Goal: Communication & Community: Participate in discussion

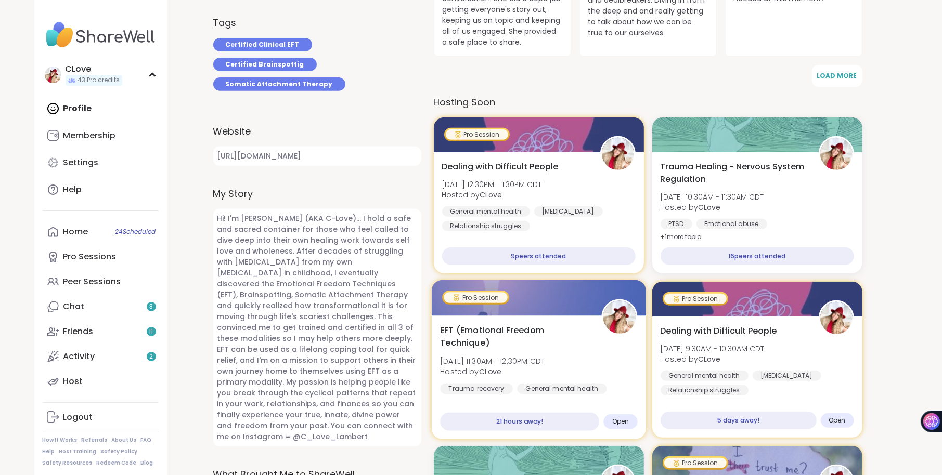
click at [554, 344] on span "EFT (Emotional Freedom Technique)" at bounding box center [515, 337] width 150 height 25
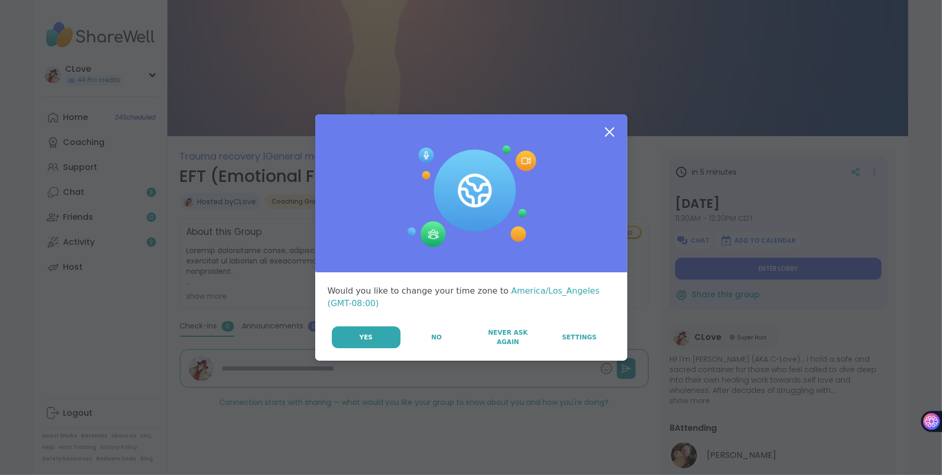
click at [603, 125] on icon at bounding box center [609, 132] width 19 height 19
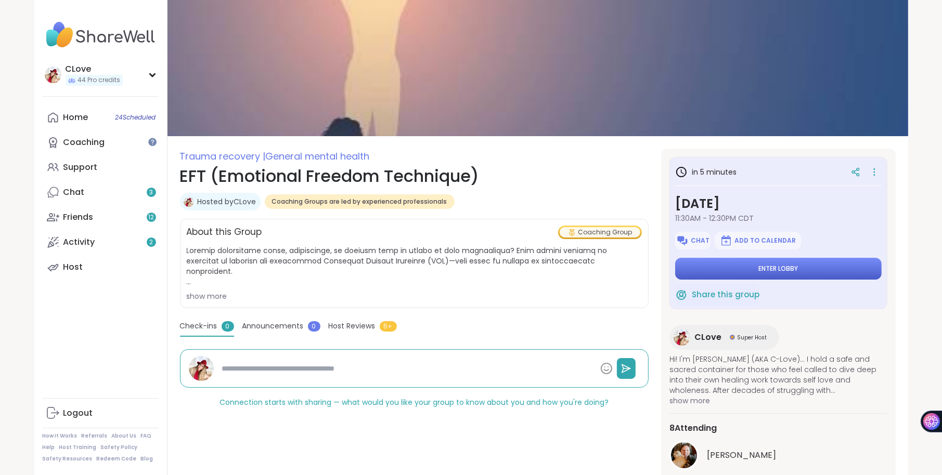
click at [752, 275] on button "Enter lobby" at bounding box center [778, 269] width 207 height 22
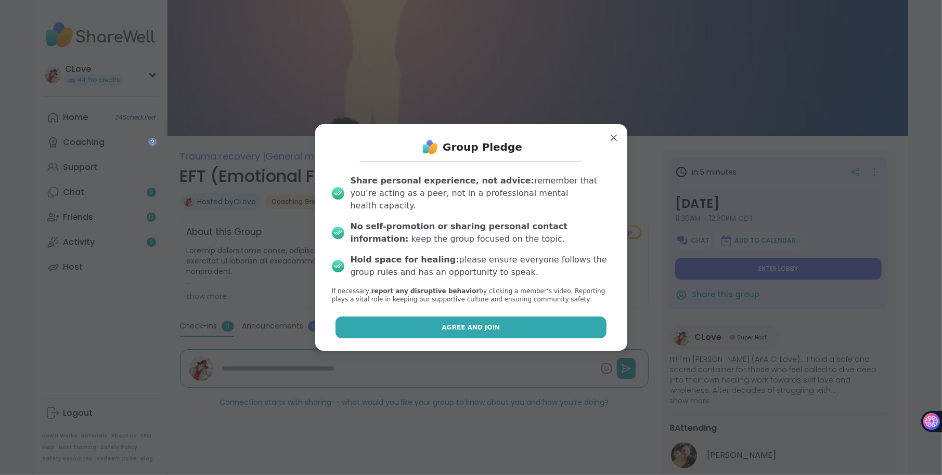
click at [549, 317] on button "Agree and Join" at bounding box center [471, 328] width 271 height 22
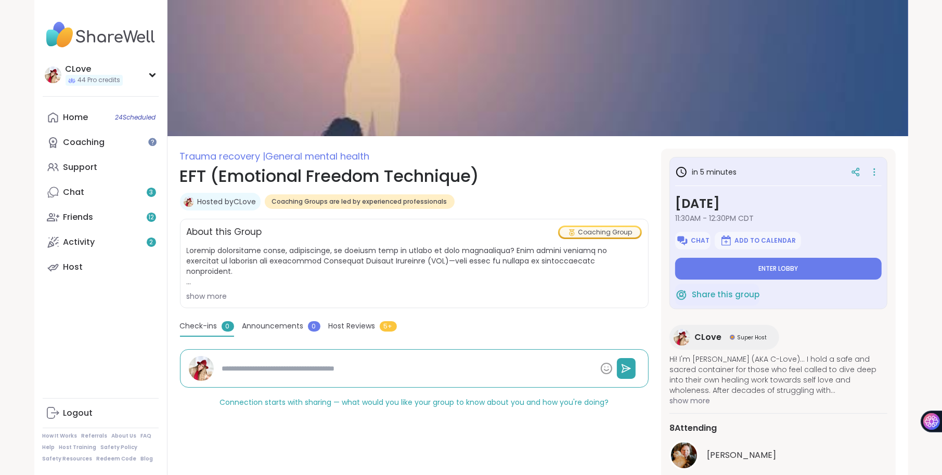
type textarea "*"
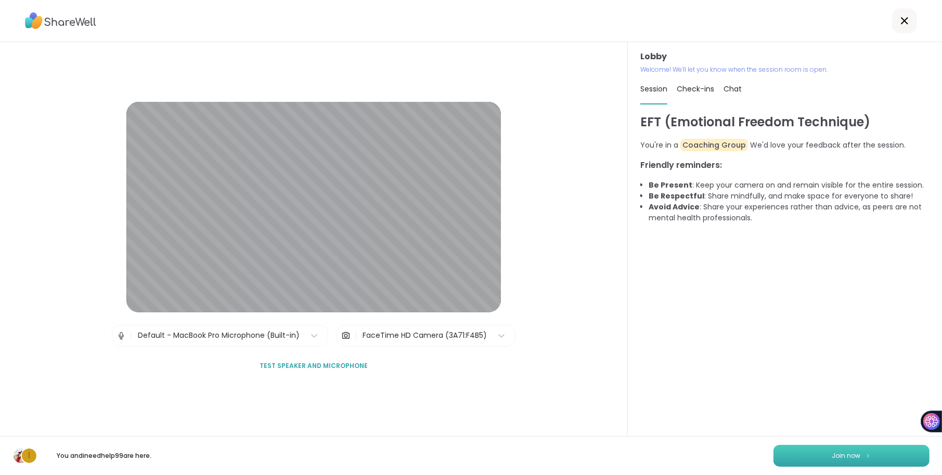
click at [847, 452] on span "Join now" at bounding box center [846, 456] width 29 height 9
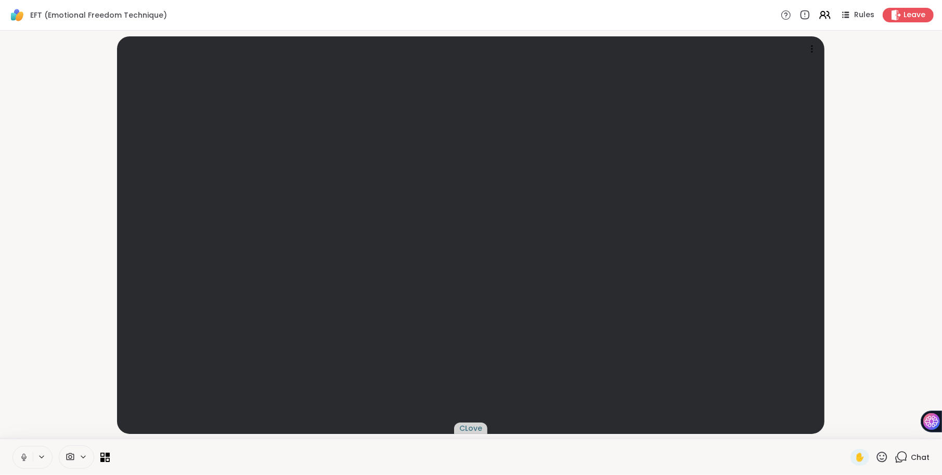
click at [910, 457] on div "Chat" at bounding box center [912, 457] width 35 height 17
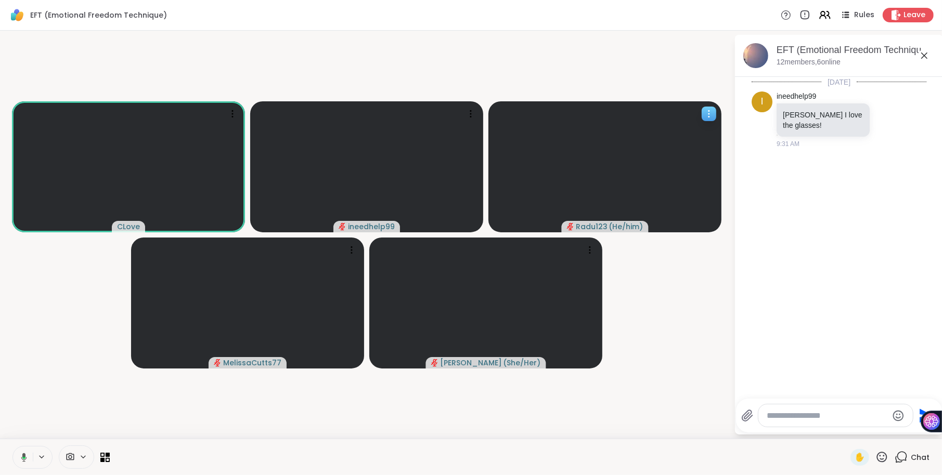
click at [711, 111] on icon at bounding box center [709, 114] width 10 height 10
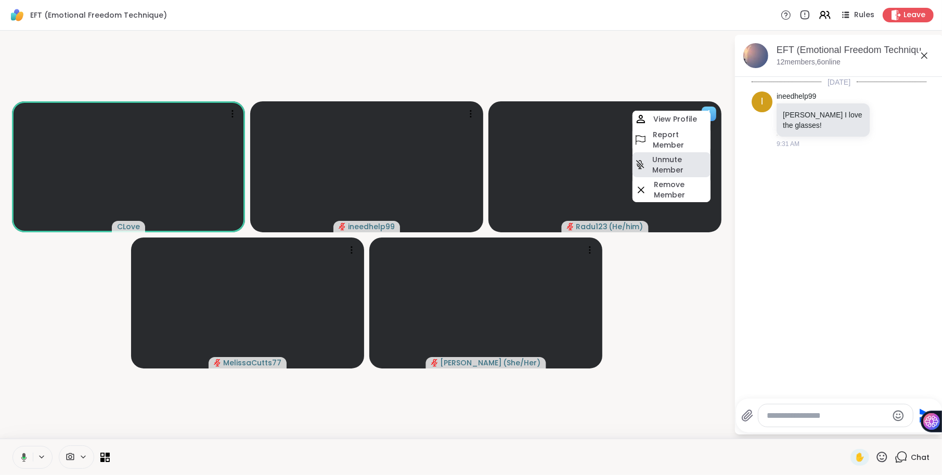
click at [680, 163] on h4 "Unmute Member" at bounding box center [680, 165] width 56 height 21
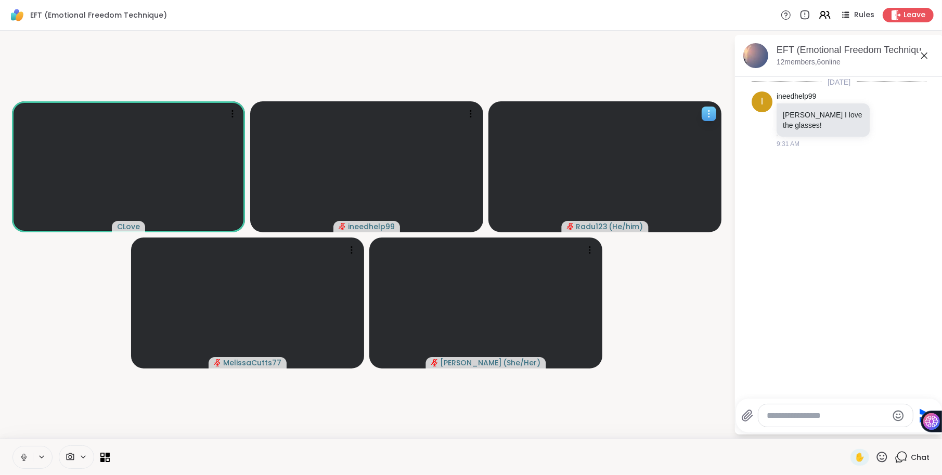
click at [709, 111] on icon at bounding box center [709, 111] width 1 height 1
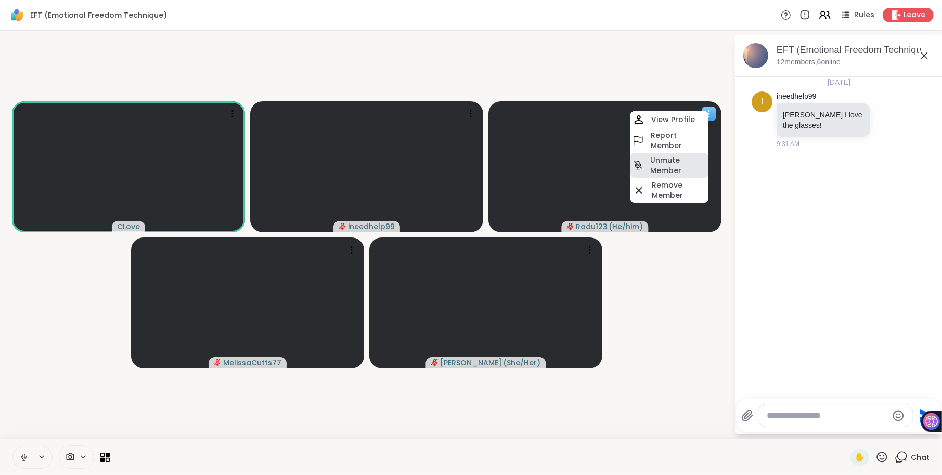
click at [675, 162] on h4 "Unmute Member" at bounding box center [678, 165] width 56 height 21
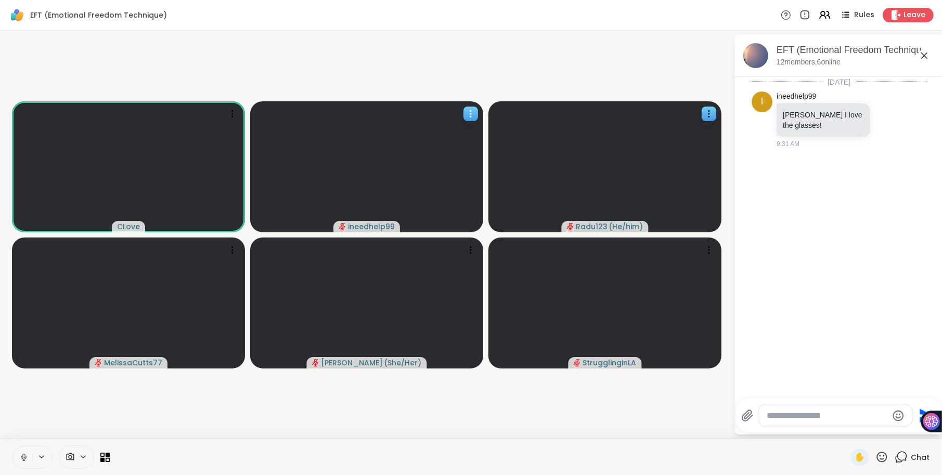
click at [471, 114] on icon at bounding box center [471, 114] width 10 height 10
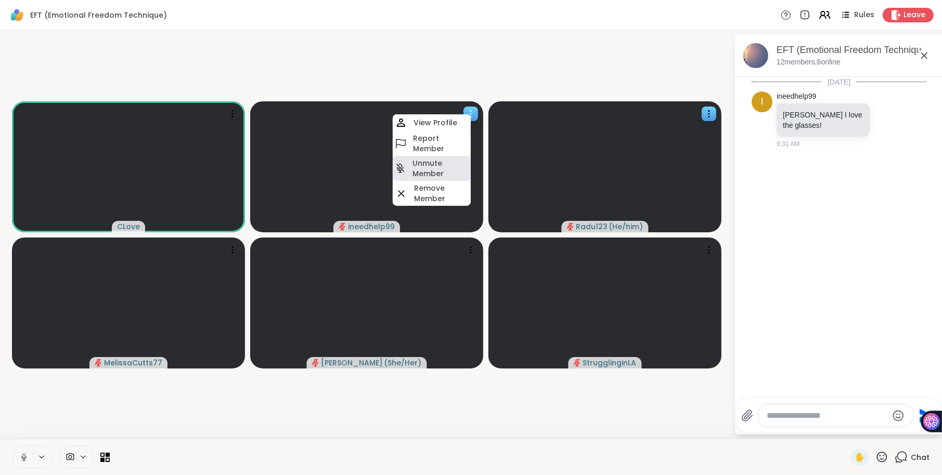
click at [416, 173] on h4 "Unmute Member" at bounding box center [441, 168] width 56 height 21
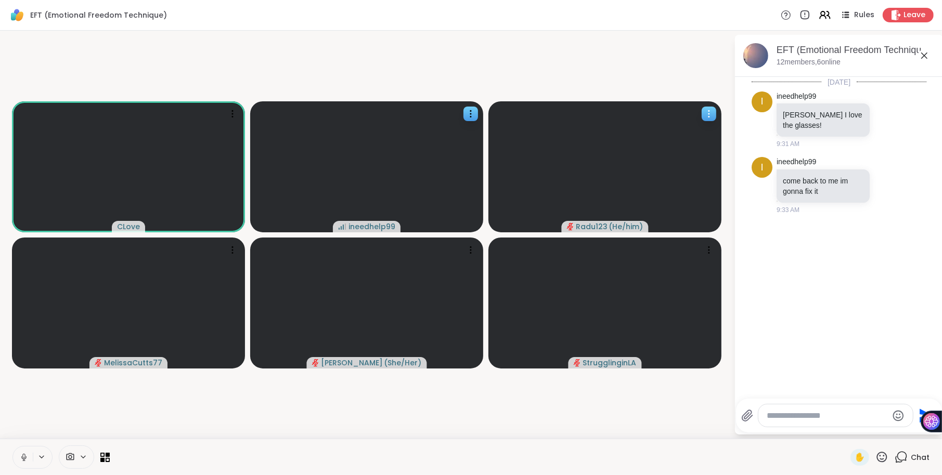
click at [709, 111] on icon at bounding box center [709, 111] width 1 height 1
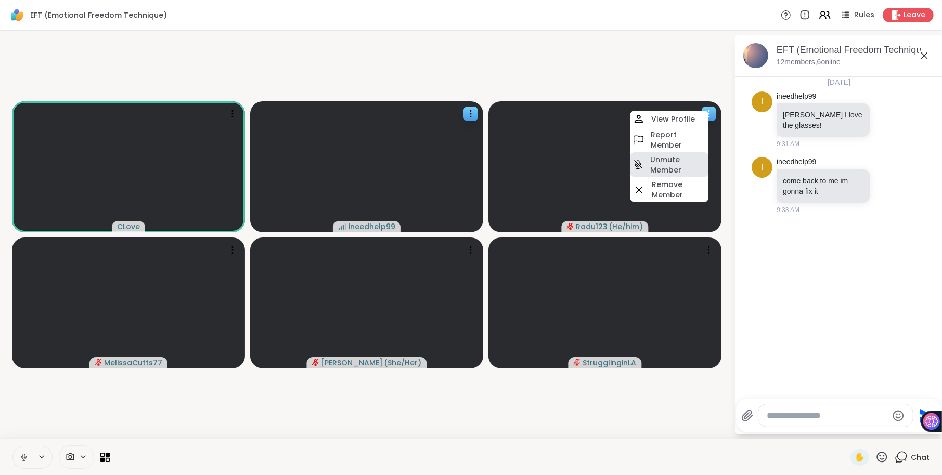
click at [670, 168] on h4 "Unmute Member" at bounding box center [678, 165] width 56 height 21
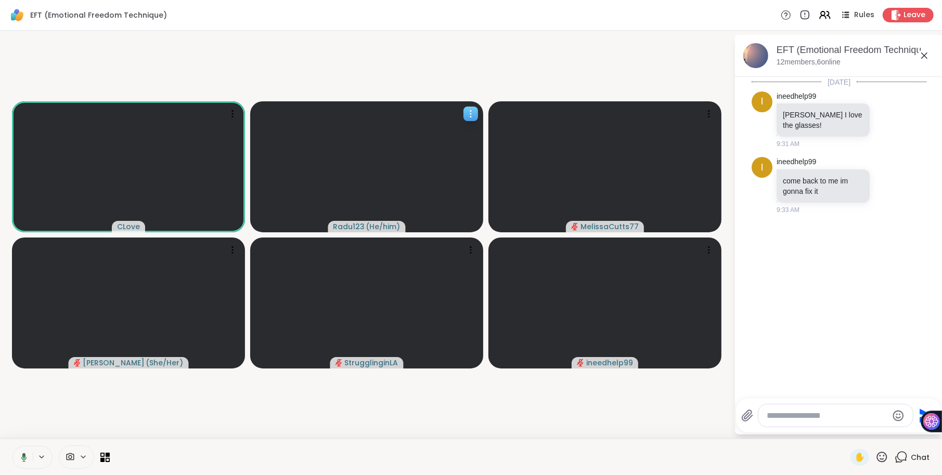
click at [468, 115] on icon at bounding box center [471, 114] width 10 height 10
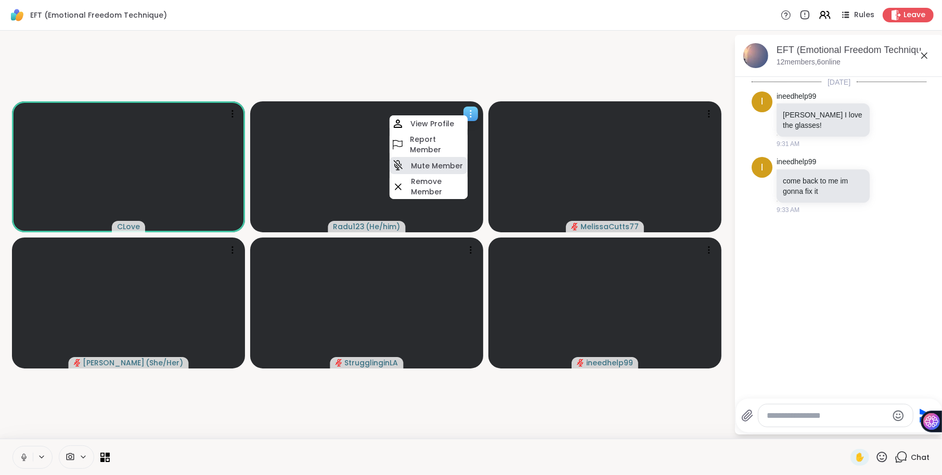
click at [449, 170] on h4 "Mute Member" at bounding box center [437, 166] width 52 height 10
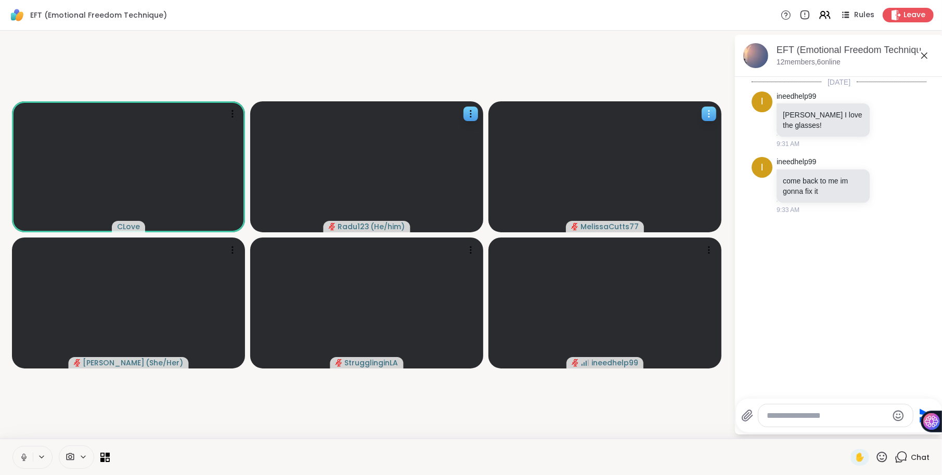
click at [707, 111] on icon at bounding box center [709, 114] width 10 height 10
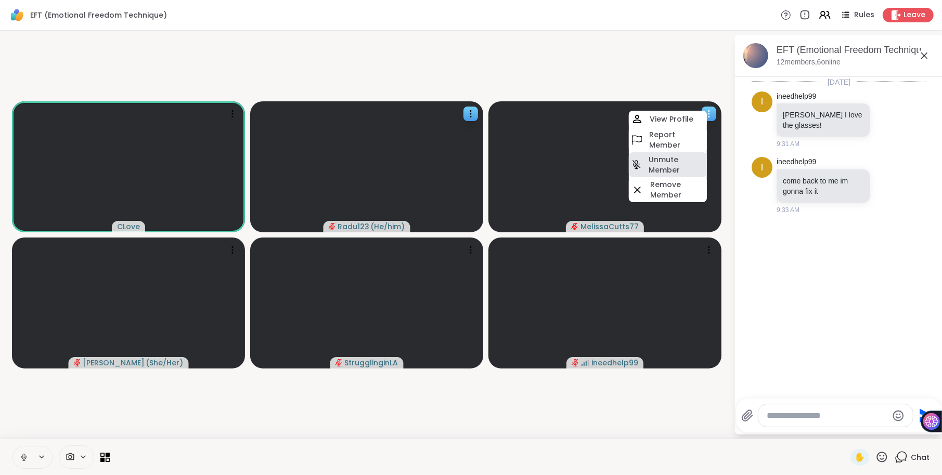
click at [670, 159] on h4 "Unmute Member" at bounding box center [677, 165] width 56 height 21
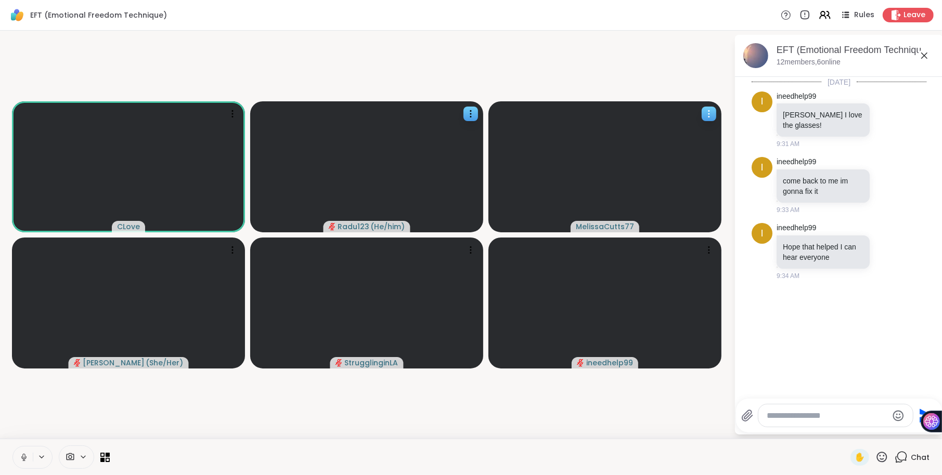
click at [703, 112] on div at bounding box center [709, 114] width 15 height 15
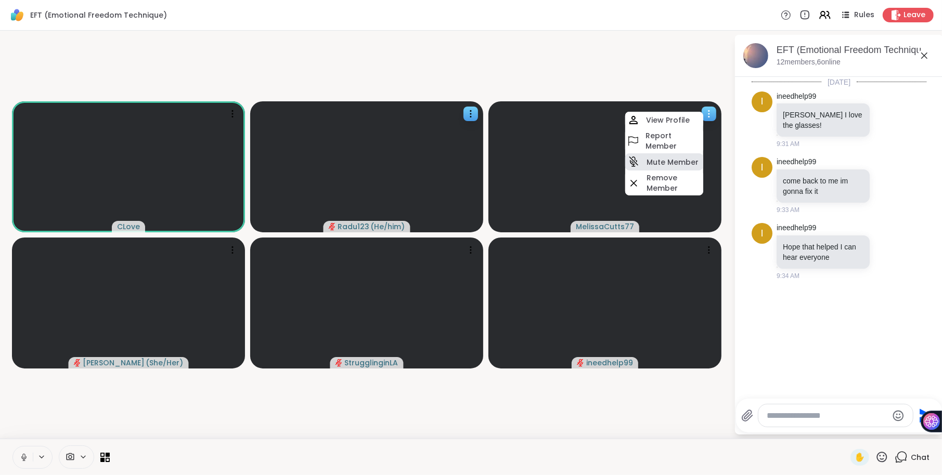
click at [684, 161] on h4 "Mute Member" at bounding box center [673, 162] width 52 height 10
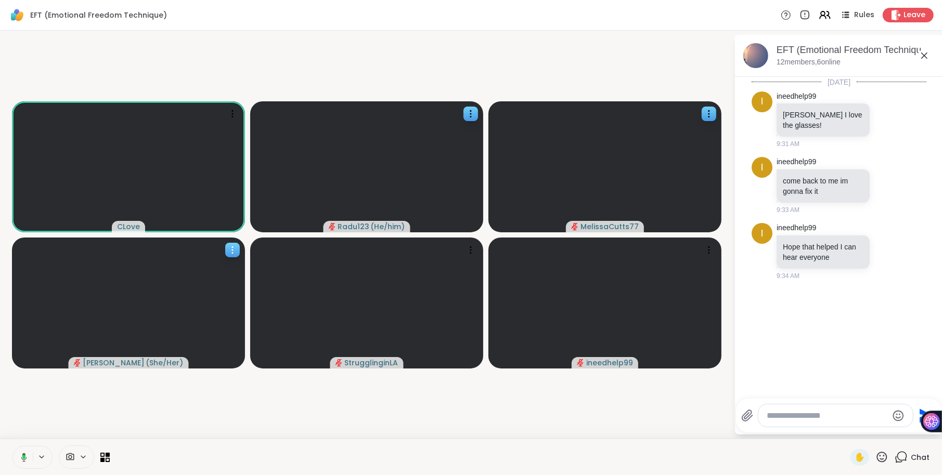
click at [233, 251] on icon at bounding box center [232, 250] width 10 height 10
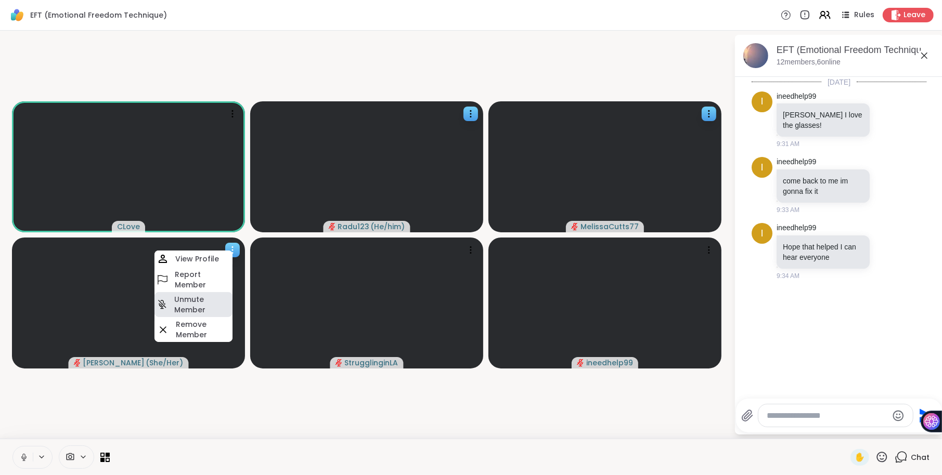
click at [191, 311] on h4 "Unmute Member" at bounding box center [202, 304] width 56 height 21
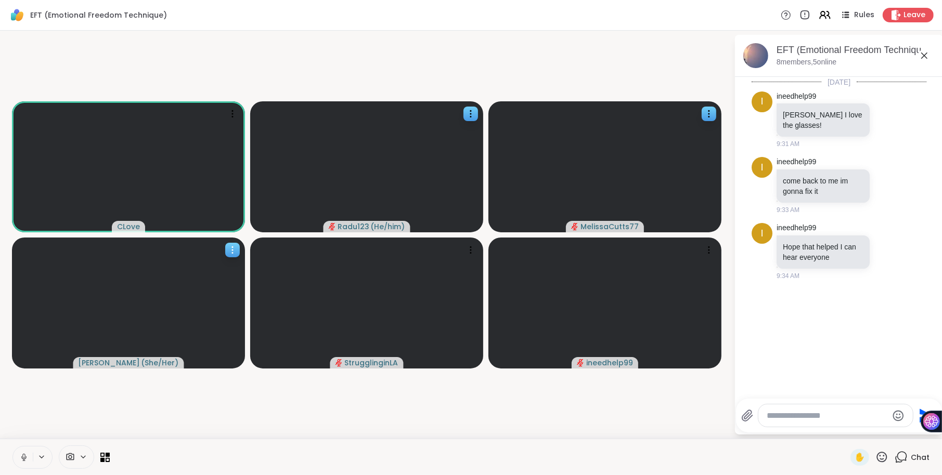
click at [235, 251] on icon at bounding box center [232, 250] width 10 height 10
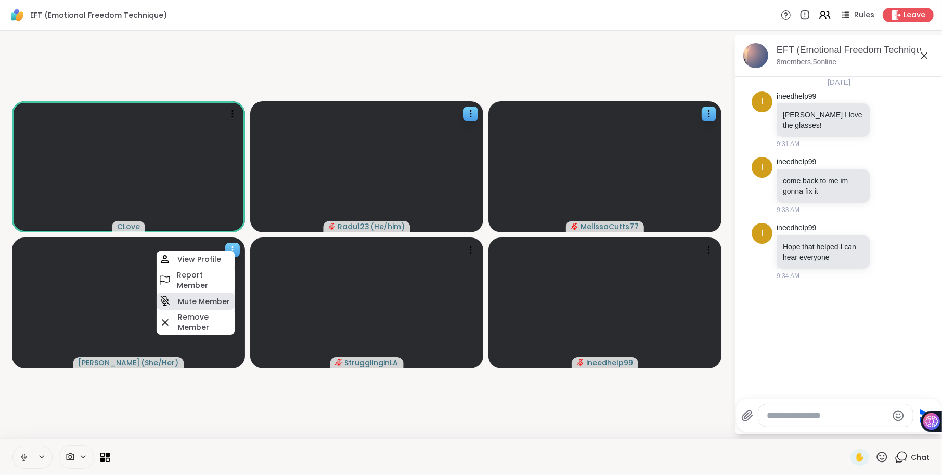
click at [225, 295] on div "Mute Member" at bounding box center [196, 301] width 78 height 17
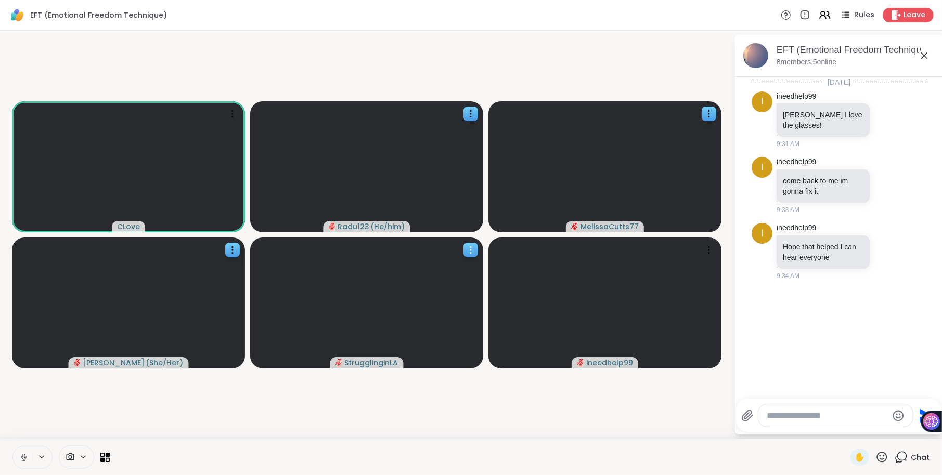
click at [472, 250] on icon at bounding box center [471, 250] width 10 height 10
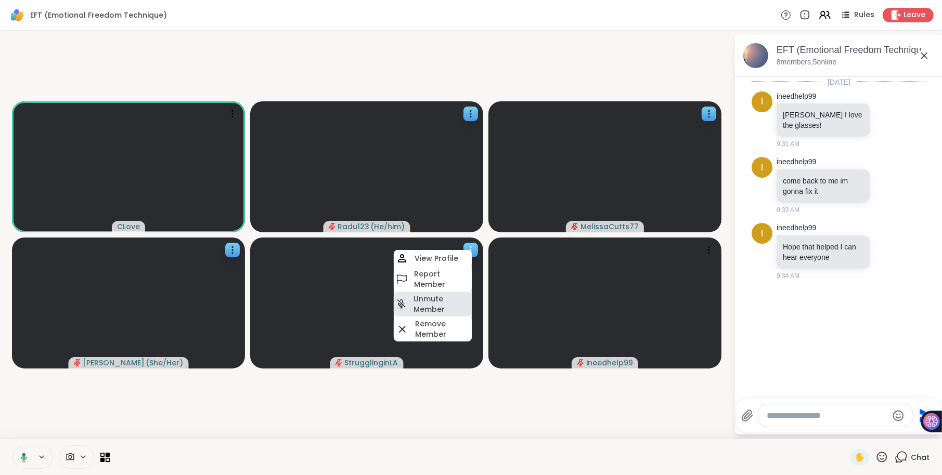
click at [435, 299] on h4 "Unmute Member" at bounding box center [442, 304] width 56 height 21
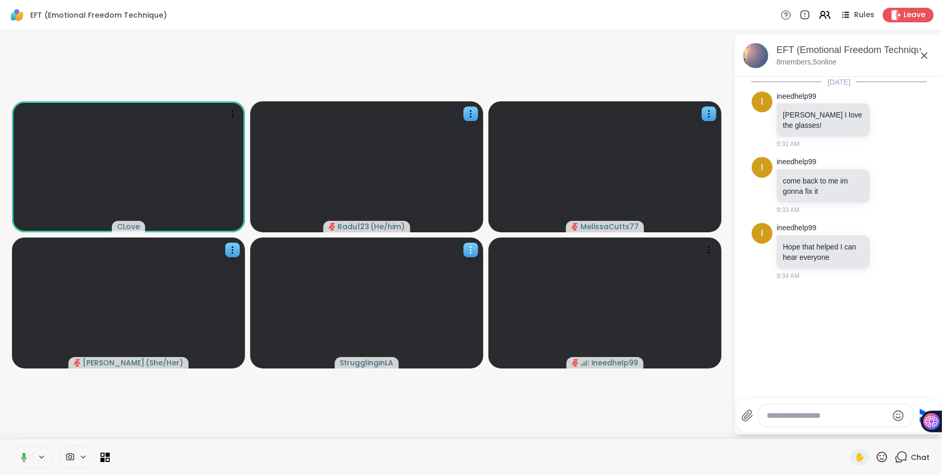
click at [467, 253] on icon at bounding box center [471, 250] width 10 height 10
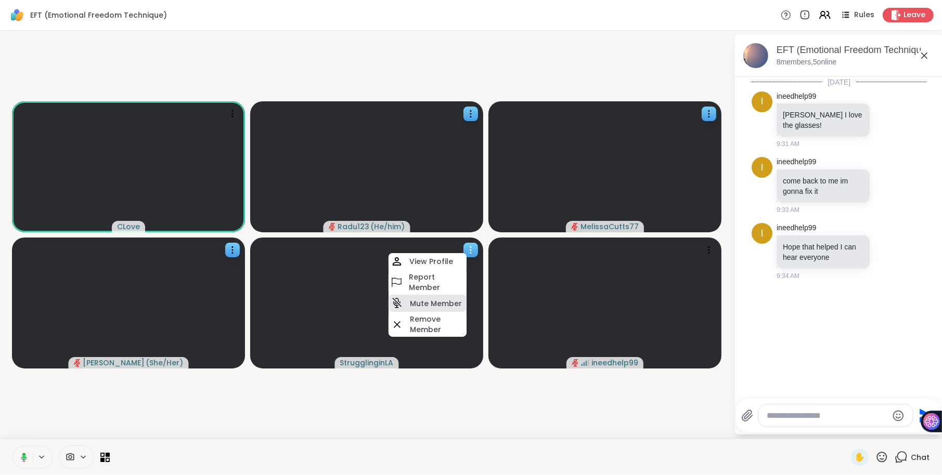
click at [444, 301] on h4 "Mute Member" at bounding box center [436, 304] width 52 height 10
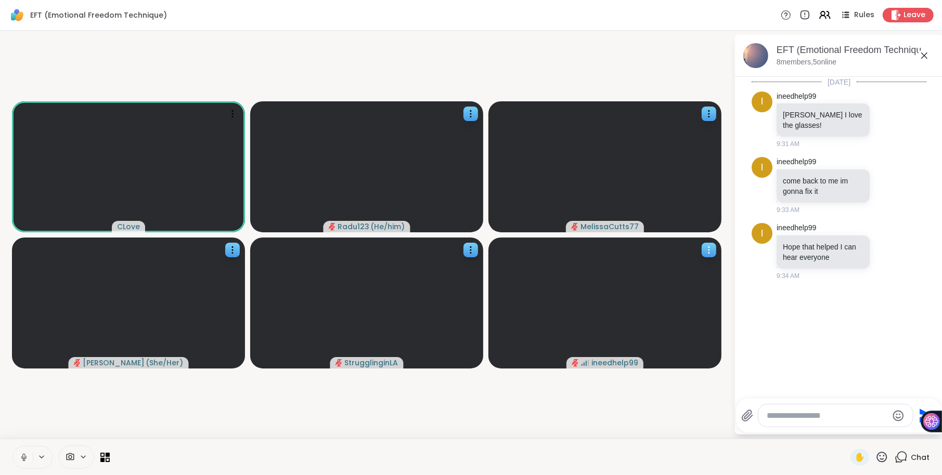
click at [708, 252] on icon at bounding box center [709, 250] width 10 height 10
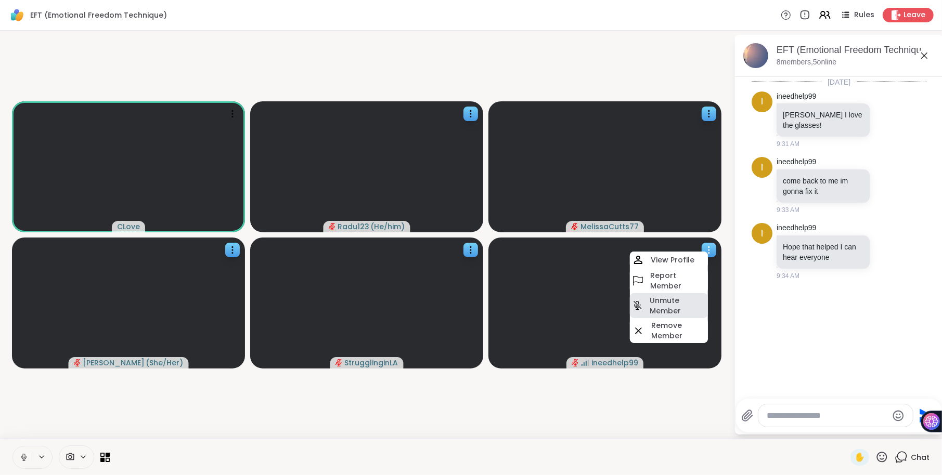
click at [677, 307] on h4 "Unmute Member" at bounding box center [678, 305] width 56 height 21
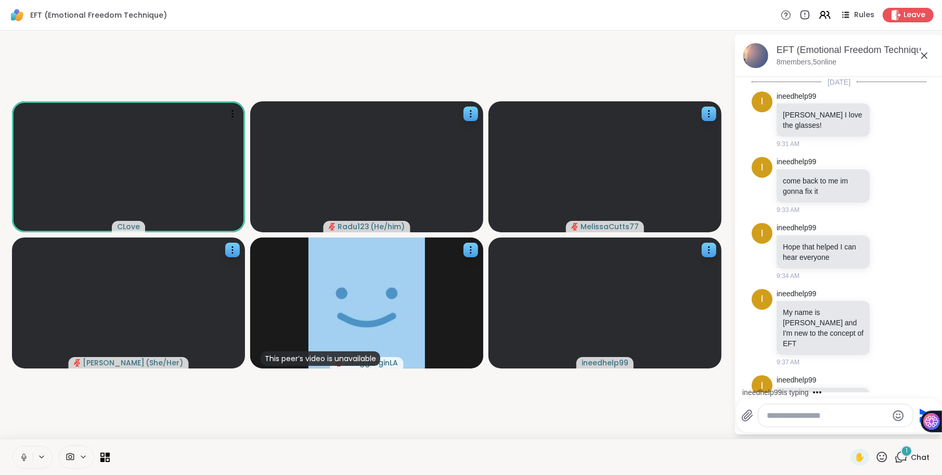
scroll to position [31, 0]
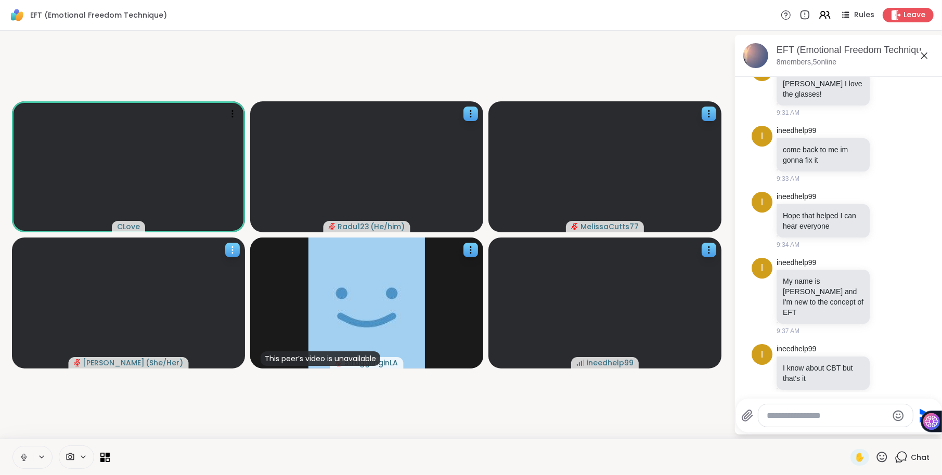
click at [232, 253] on icon at bounding box center [232, 253] width 1 height 1
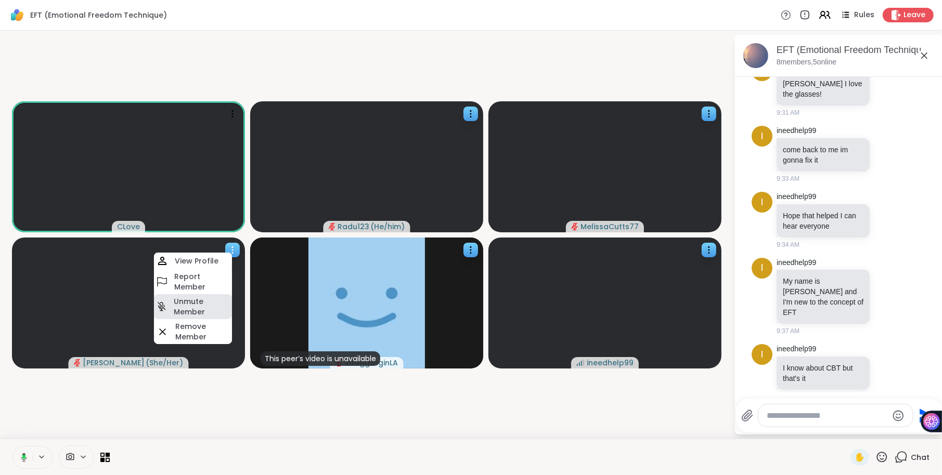
click at [201, 304] on h4 "Unmute Member" at bounding box center [202, 307] width 56 height 21
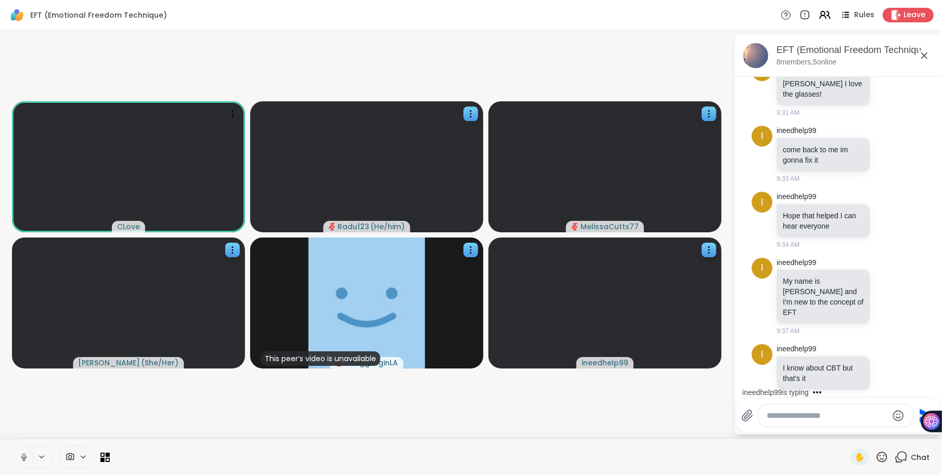
scroll to position [97, 0]
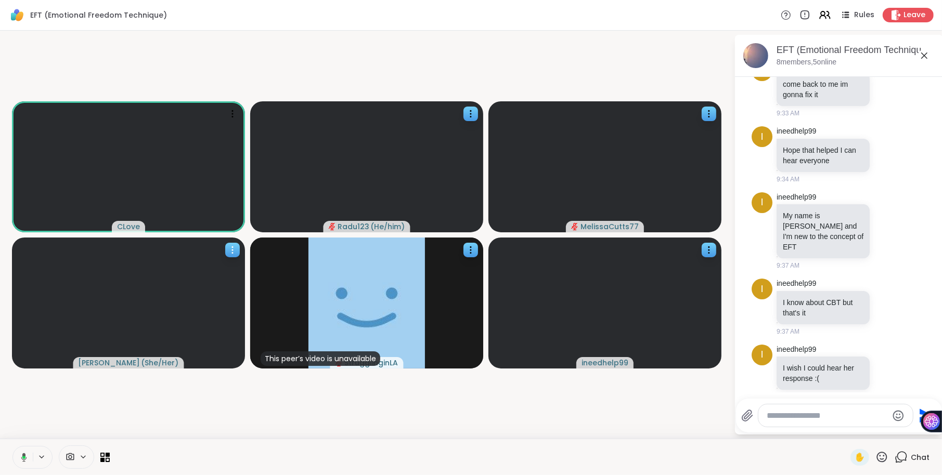
click at [228, 251] on icon at bounding box center [232, 250] width 10 height 10
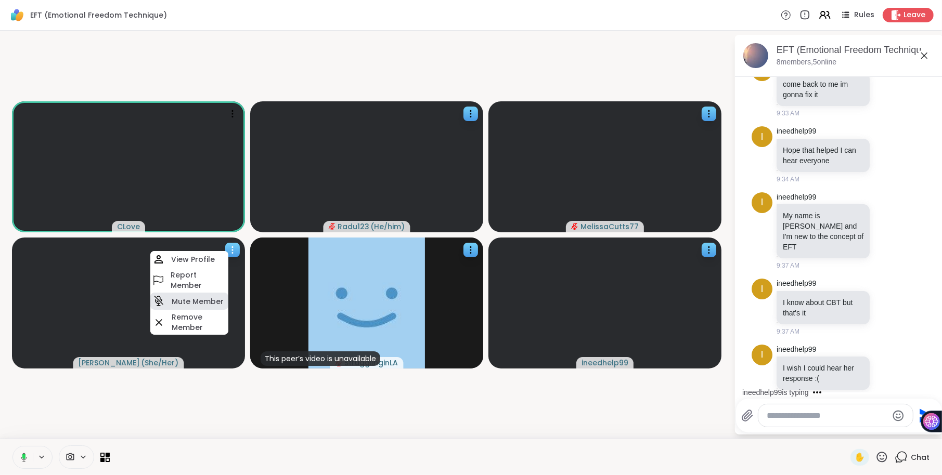
click at [215, 300] on h4 "Mute Member" at bounding box center [198, 302] width 52 height 10
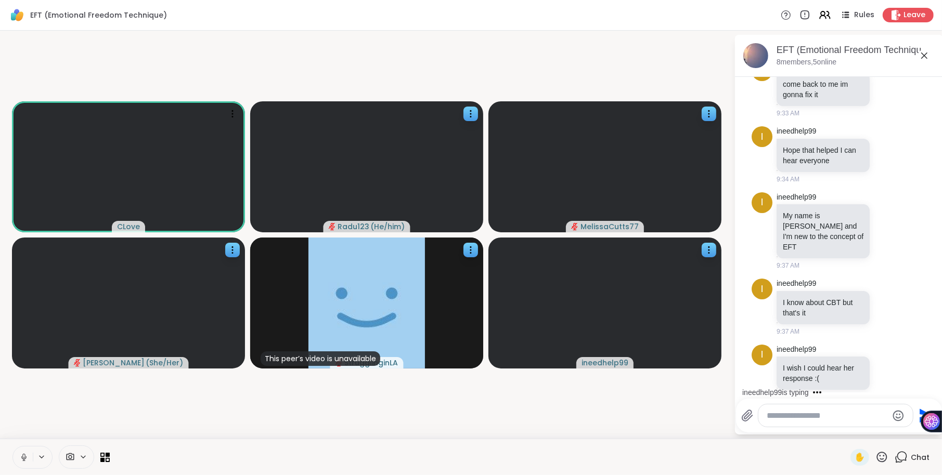
scroll to position [151, 0]
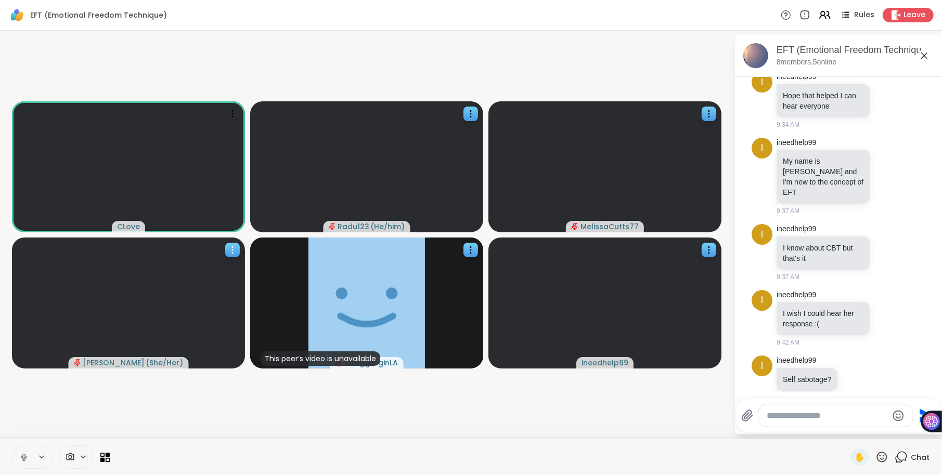
click at [231, 250] on icon at bounding box center [232, 250] width 10 height 10
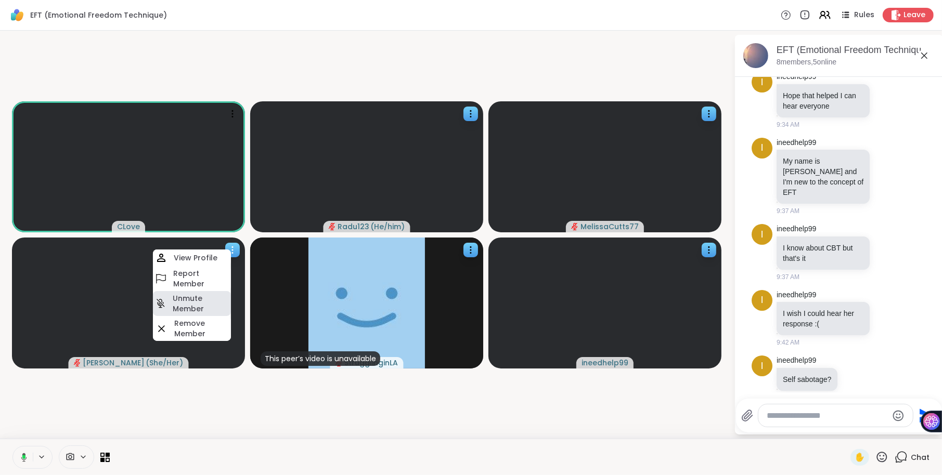
click at [205, 295] on h4 "Unmute Member" at bounding box center [201, 303] width 56 height 21
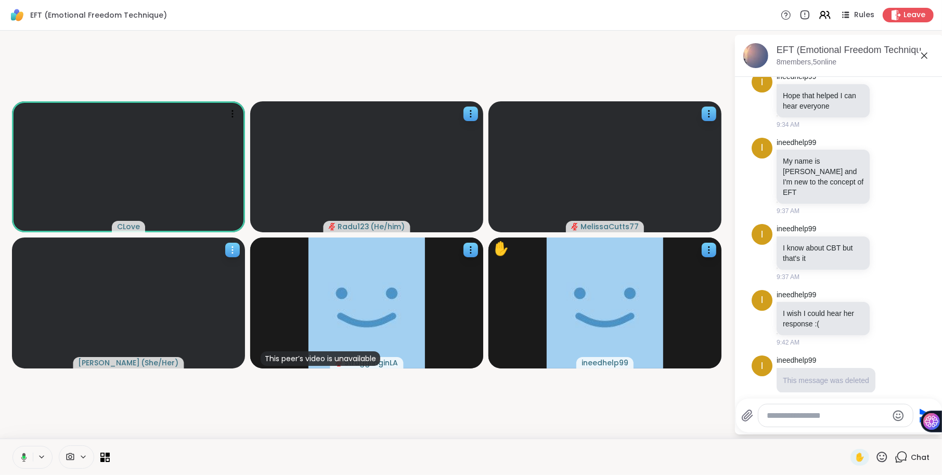
click at [233, 255] on icon at bounding box center [232, 250] width 10 height 10
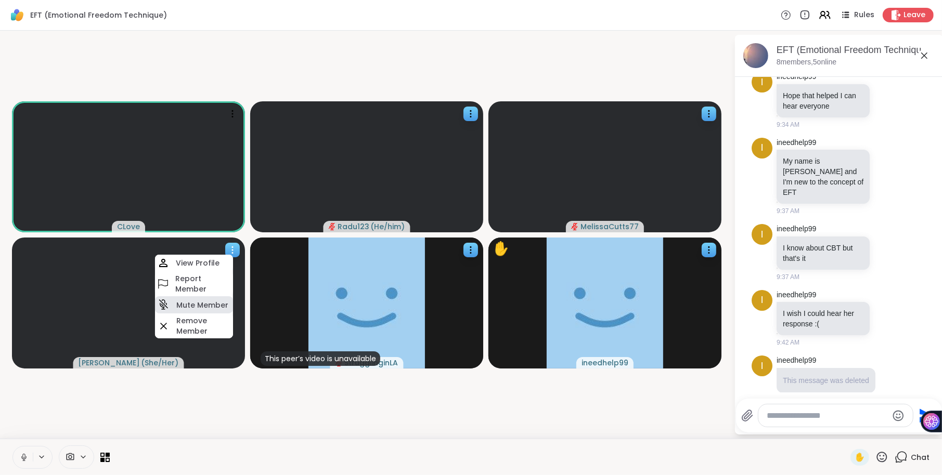
click at [207, 303] on h4 "Mute Member" at bounding box center [202, 305] width 52 height 10
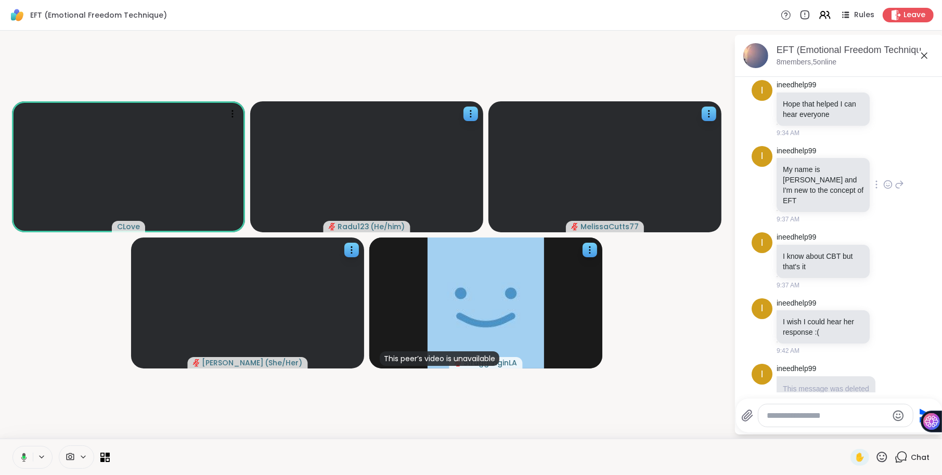
scroll to position [153, 0]
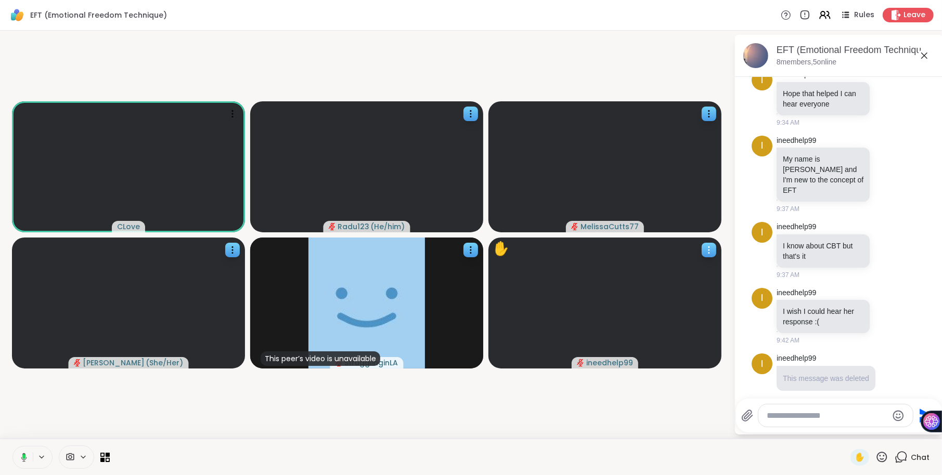
click at [712, 254] on icon at bounding box center [709, 250] width 10 height 10
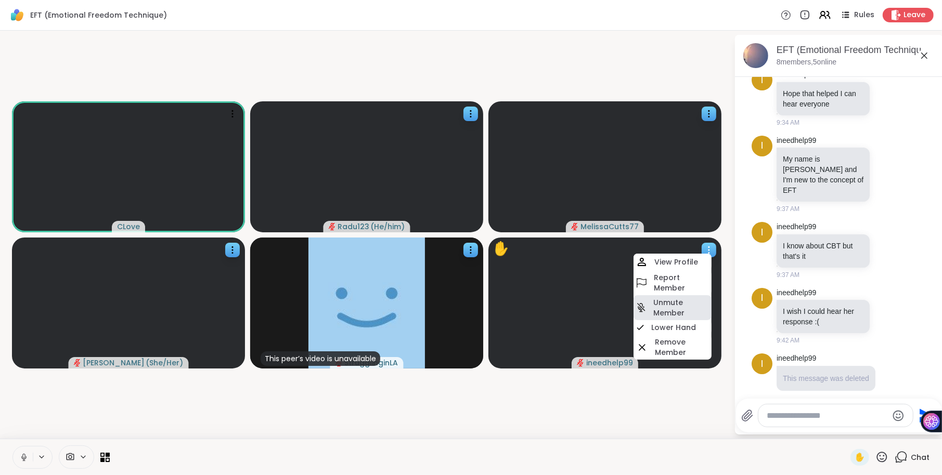
click at [675, 311] on h4 "Unmute Member" at bounding box center [681, 308] width 56 height 21
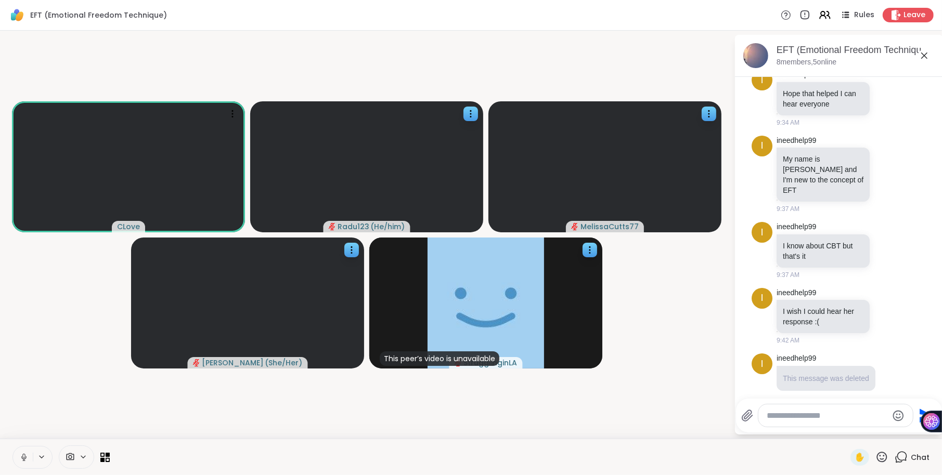
click at [795, 419] on textarea "Type your message" at bounding box center [827, 416] width 121 height 10
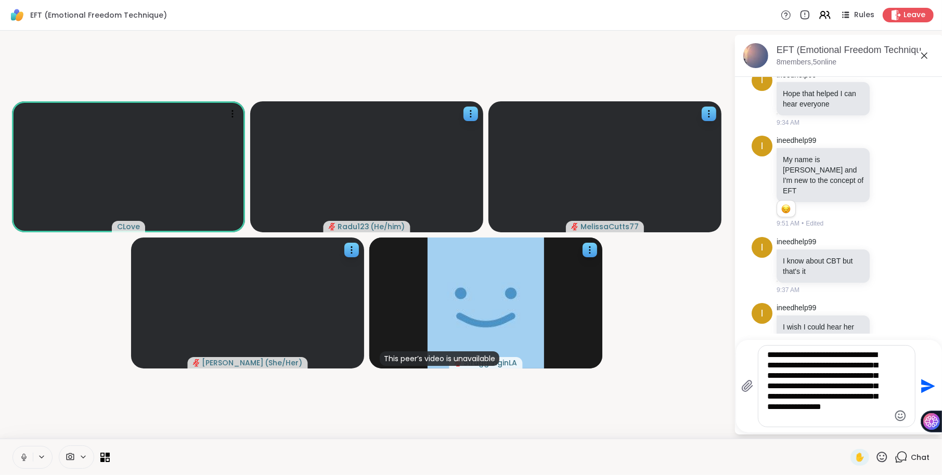
type textarea "**********"
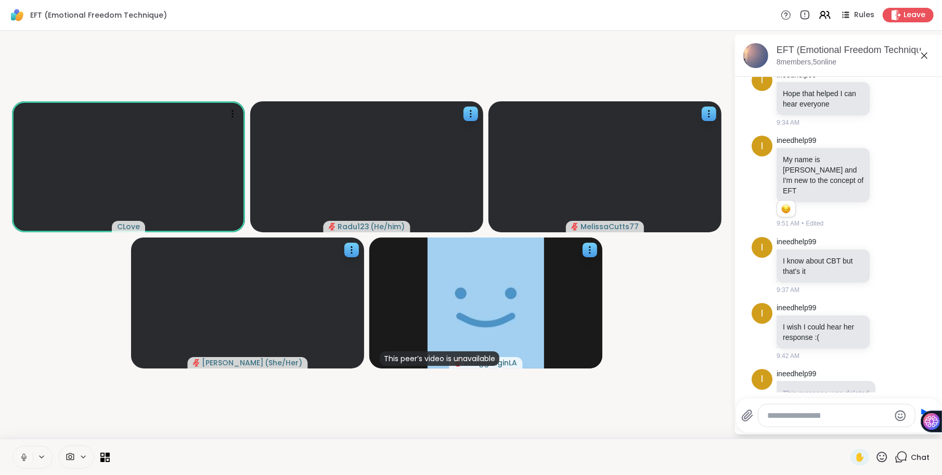
scroll to position [331, 0]
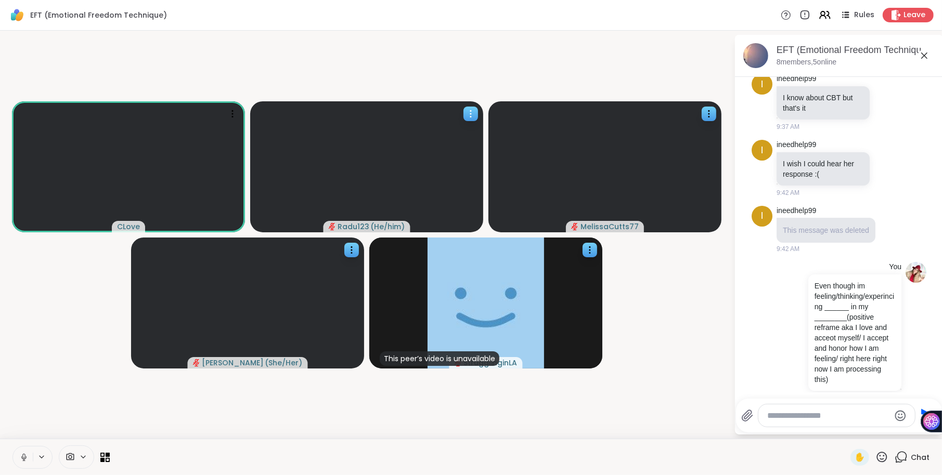
click at [472, 114] on icon at bounding box center [471, 114] width 10 height 10
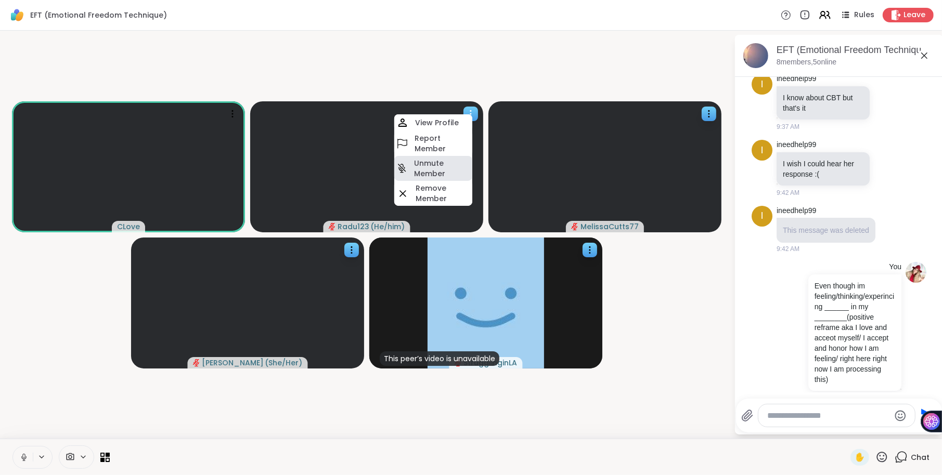
click at [449, 168] on h4 "Unmute Member" at bounding box center [442, 168] width 56 height 21
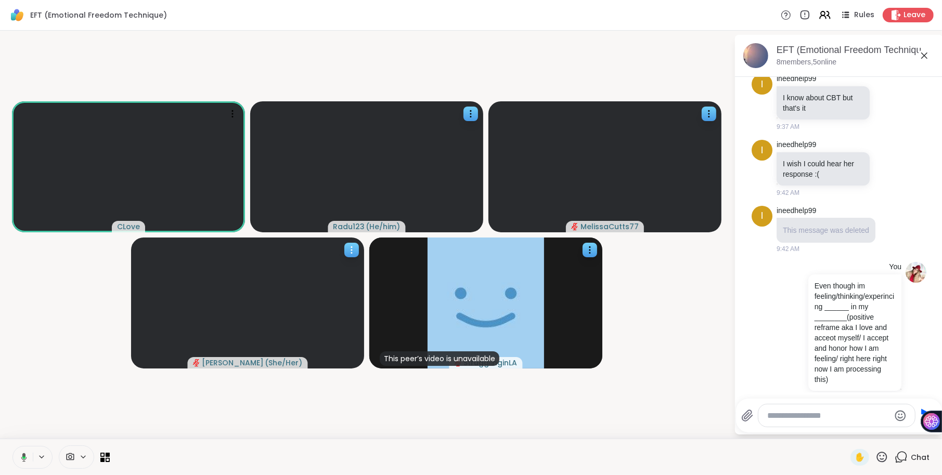
click at [348, 249] on icon at bounding box center [351, 250] width 10 height 10
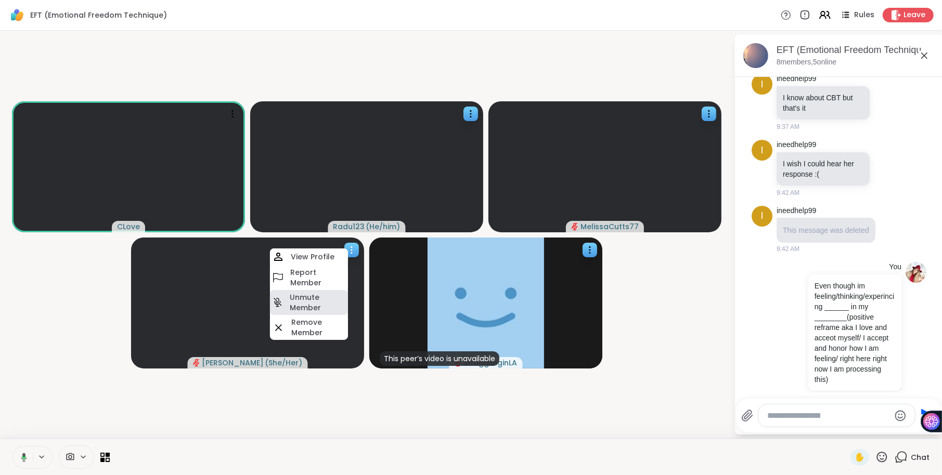
click at [319, 294] on h4 "Unmute Member" at bounding box center [318, 302] width 56 height 21
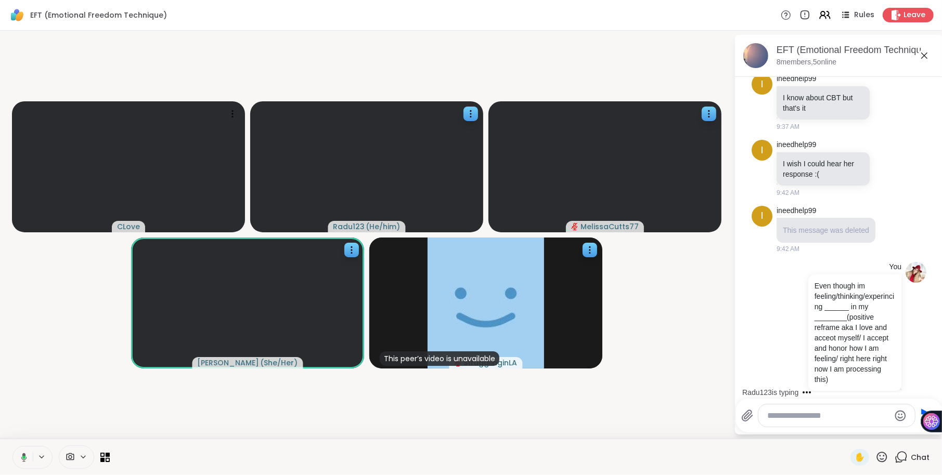
scroll to position [387, 0]
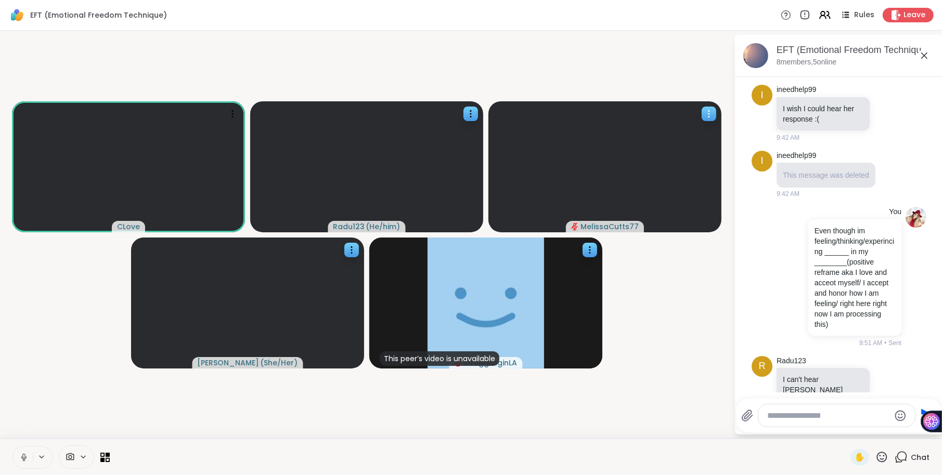
click at [712, 115] on icon at bounding box center [709, 114] width 10 height 10
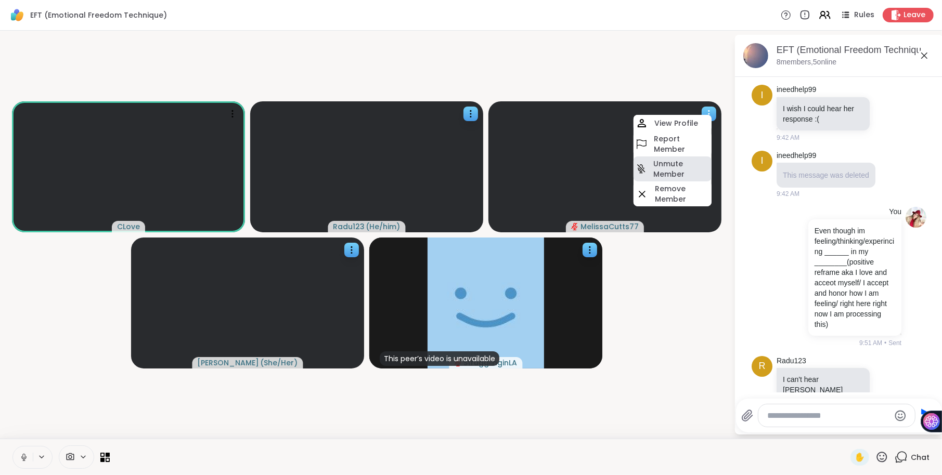
click at [673, 167] on h4 "Unmute Member" at bounding box center [681, 169] width 56 height 21
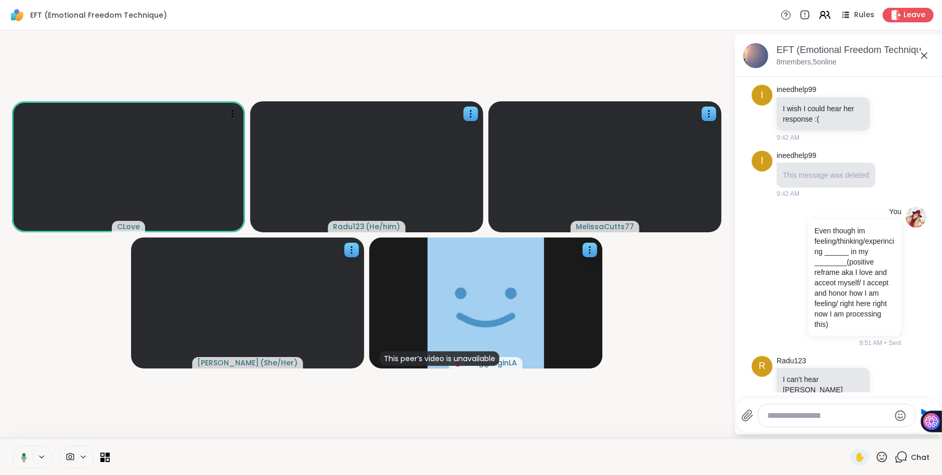
click at [789, 420] on textarea "Type your message" at bounding box center [829, 416] width 122 height 10
paste textarea "**********"
type textarea "**********"
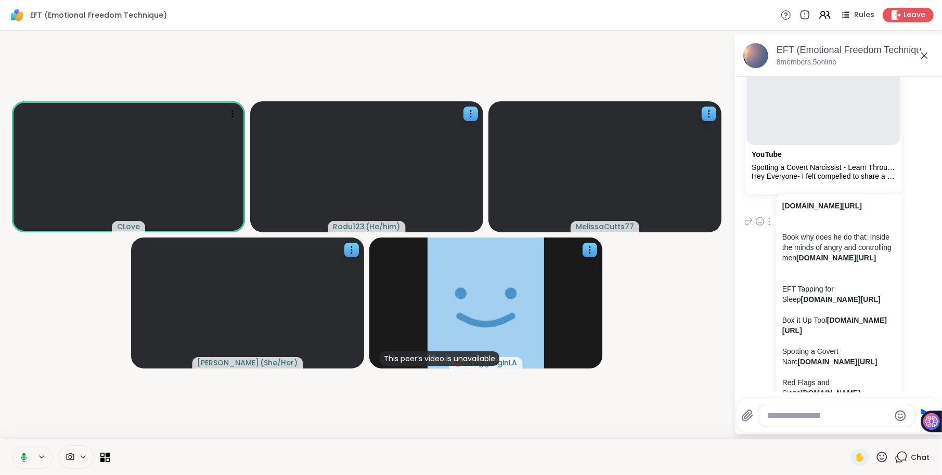
scroll to position [1230, 0]
drag, startPoint x: 841, startPoint y: 215, endPoint x: 780, endPoint y: 181, distance: 70.3
copy link "[DOMAIN_NAME][URL]"
click at [779, 418] on textarea "Type your message" at bounding box center [829, 416] width 122 height 10
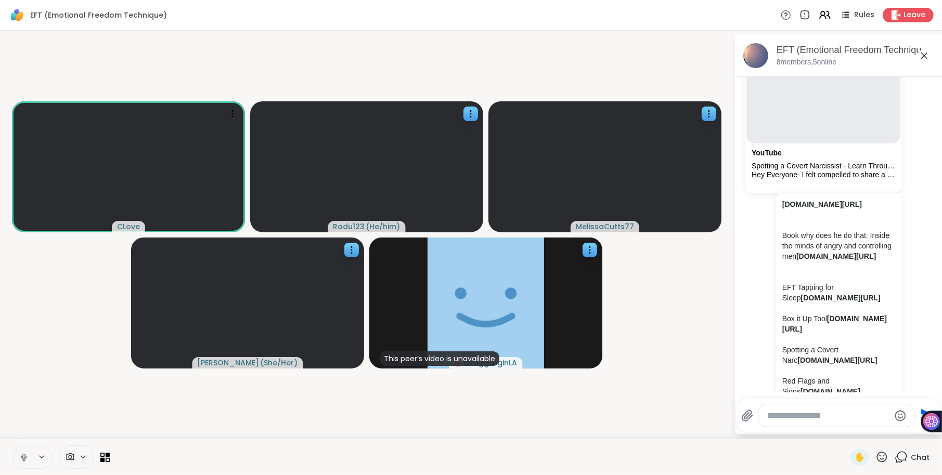
paste textarea "**********"
type textarea "**********"
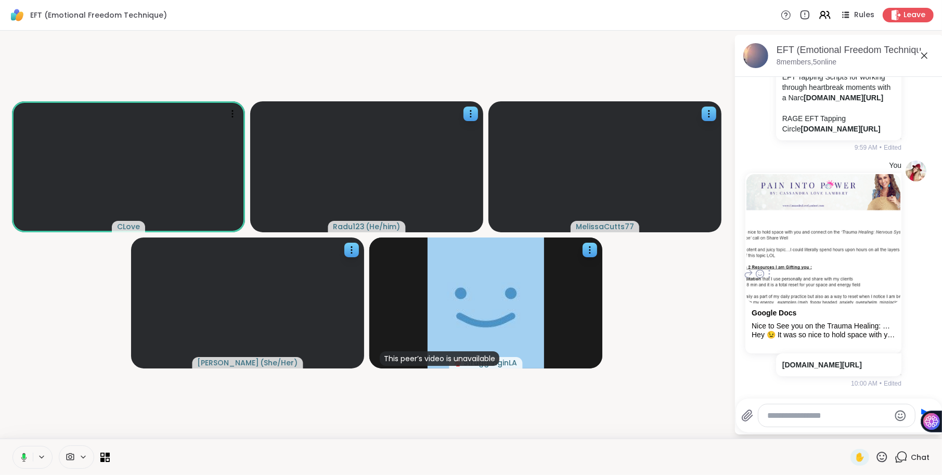
scroll to position [2153, 0]
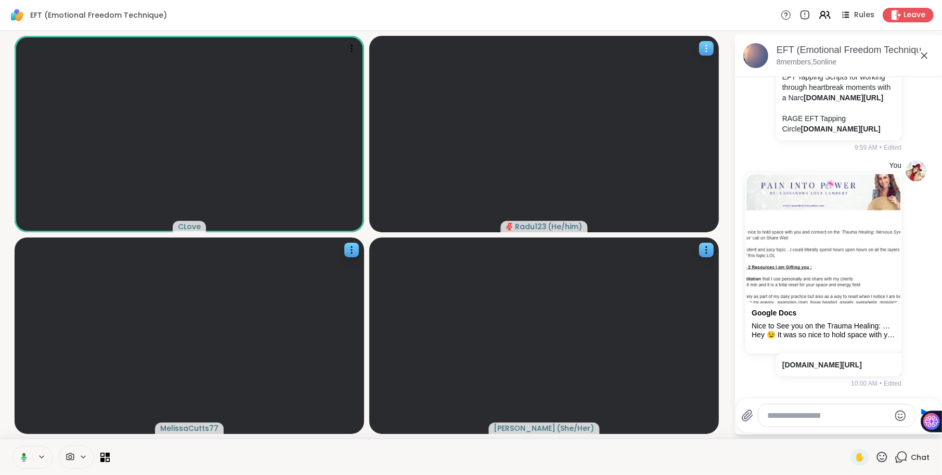
click at [710, 48] on icon at bounding box center [706, 48] width 10 height 10
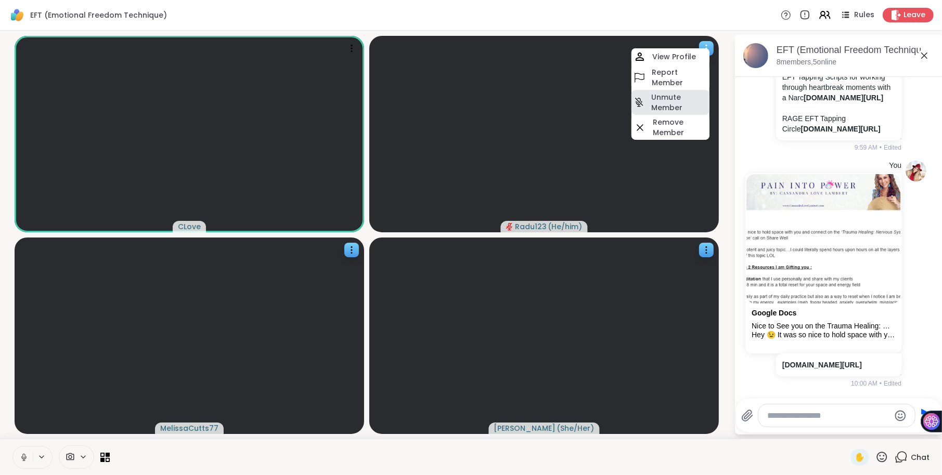
click at [689, 95] on h4 "Unmute Member" at bounding box center [679, 102] width 56 height 21
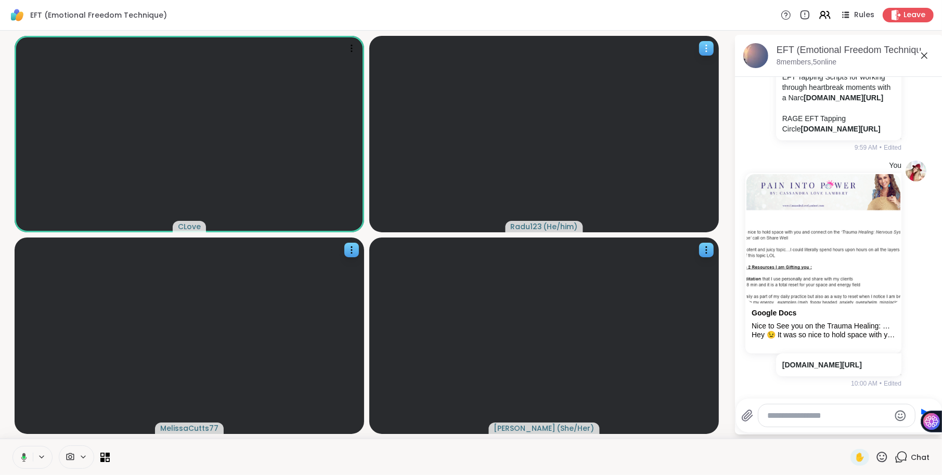
click at [704, 47] on icon at bounding box center [706, 48] width 10 height 10
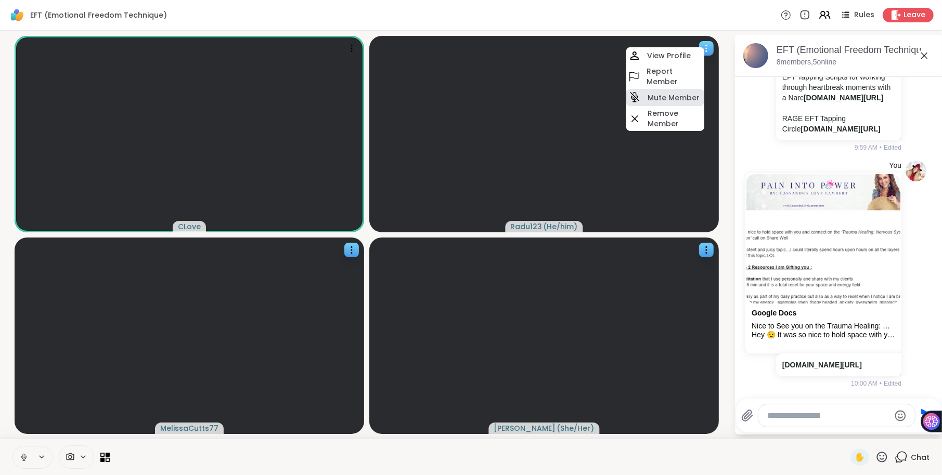
click at [683, 95] on h4 "Mute Member" at bounding box center [674, 98] width 52 height 10
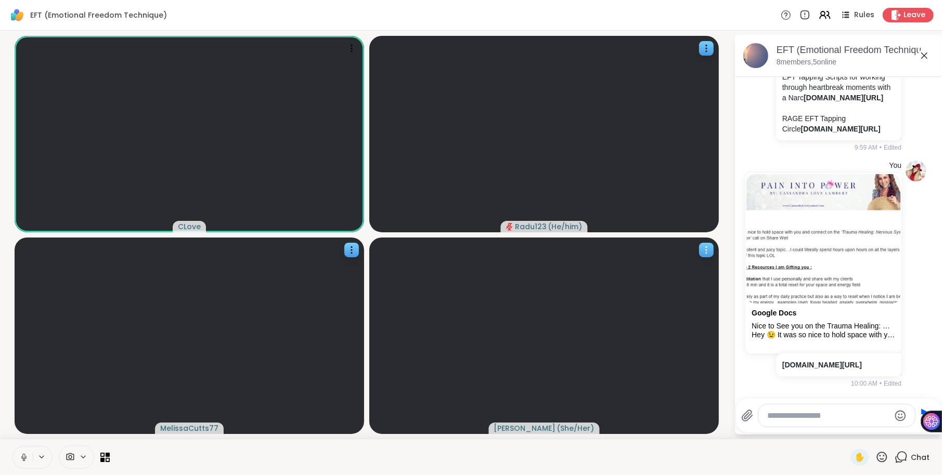
click at [706, 248] on icon at bounding box center [706, 250] width 10 height 10
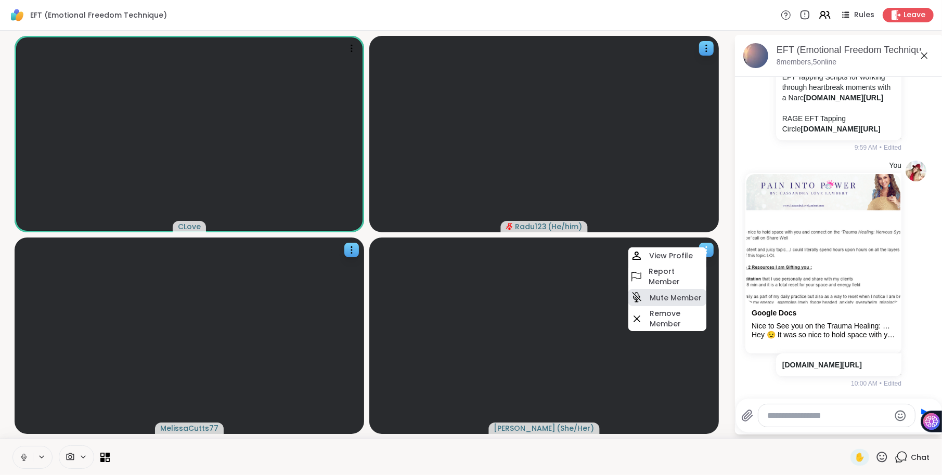
click at [671, 291] on div "Mute Member" at bounding box center [667, 297] width 78 height 17
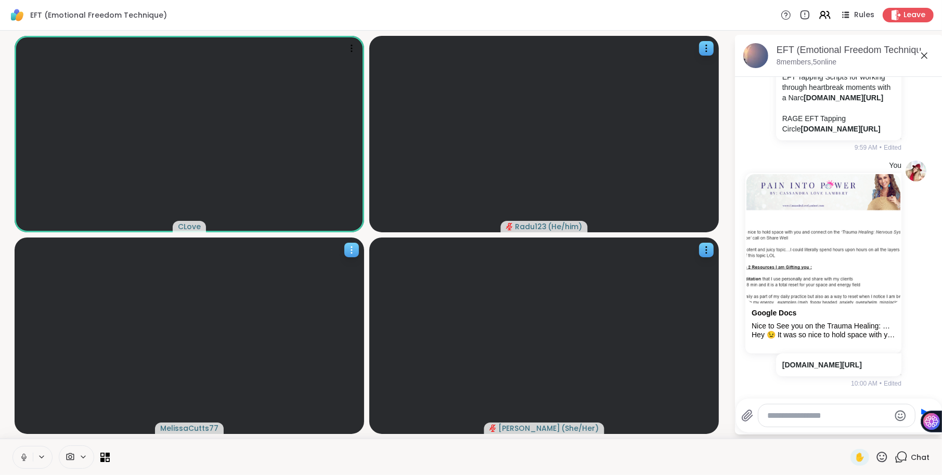
click at [351, 250] on icon at bounding box center [351, 250] width 1 height 1
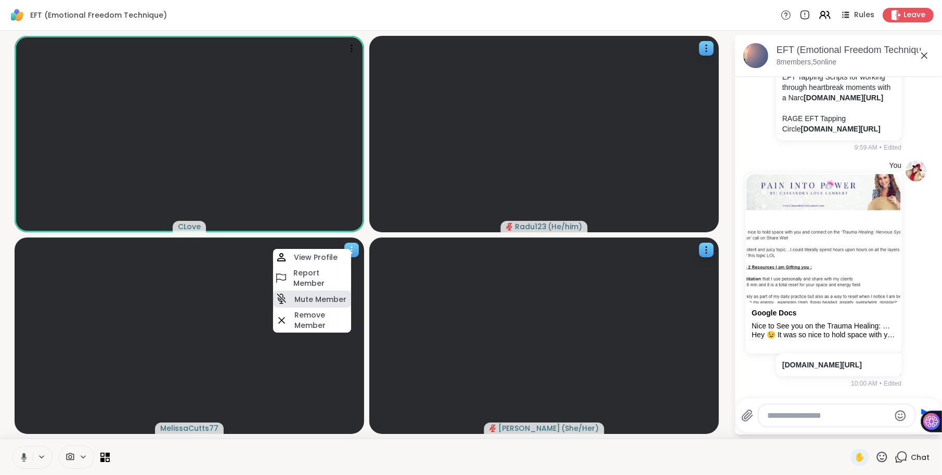
click at [323, 300] on h4 "Mute Member" at bounding box center [320, 299] width 52 height 10
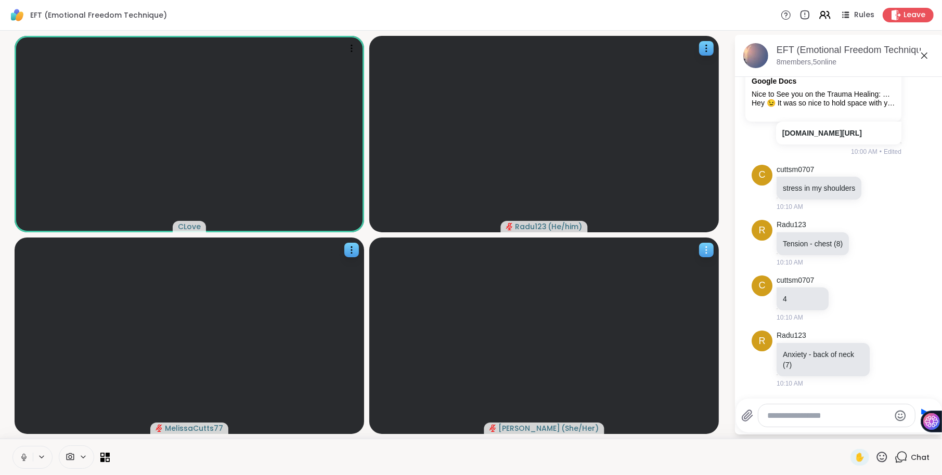
scroll to position [2460, 0]
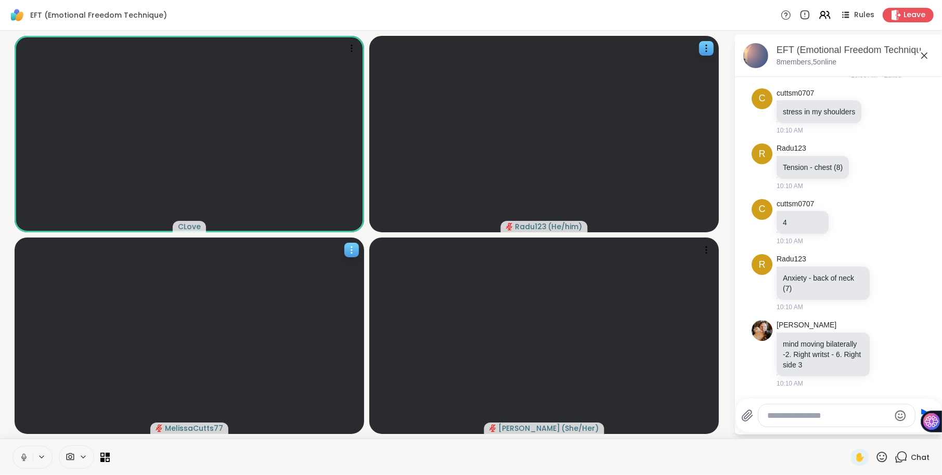
click at [352, 250] on icon at bounding box center [351, 250] width 1 height 1
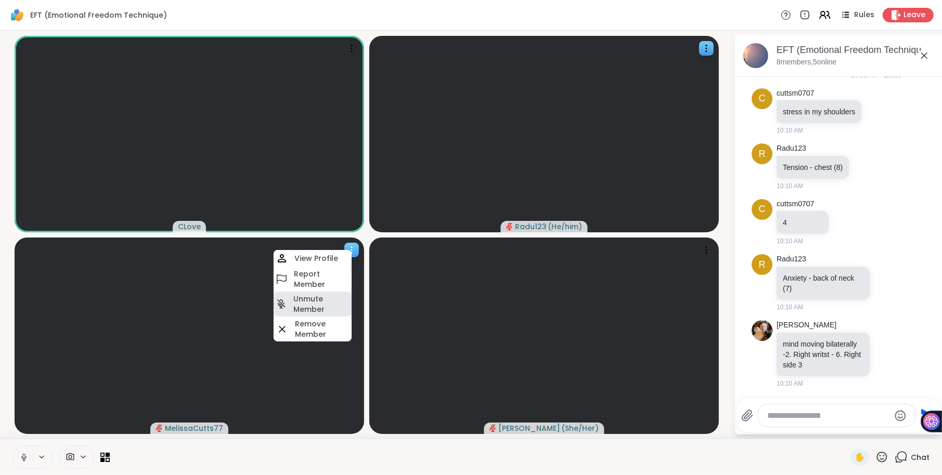
click at [308, 303] on h4 "Unmute Member" at bounding box center [321, 304] width 56 height 21
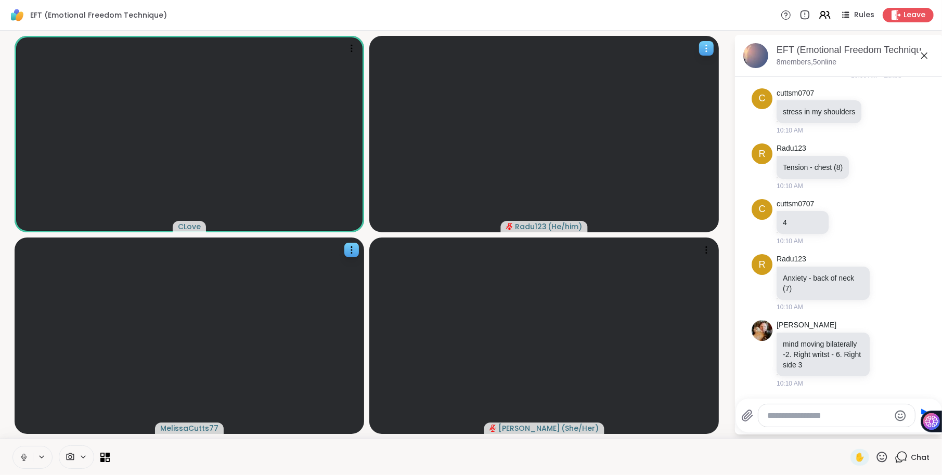
click at [709, 46] on icon at bounding box center [706, 48] width 10 height 10
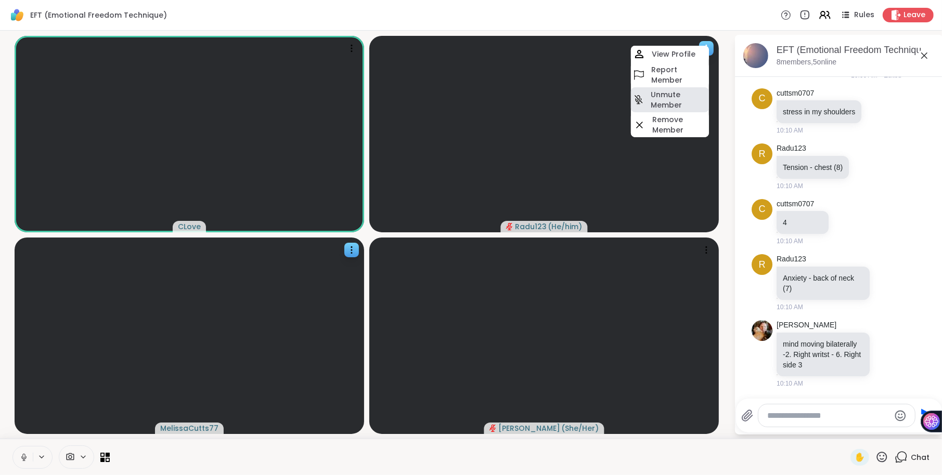
click at [670, 96] on h4 "Unmute Member" at bounding box center [679, 99] width 56 height 21
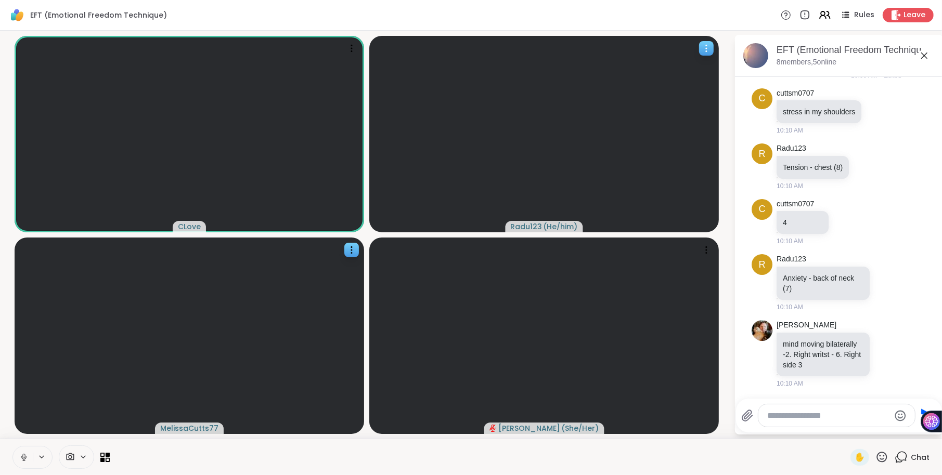
click at [706, 42] on div at bounding box center [706, 48] width 15 height 15
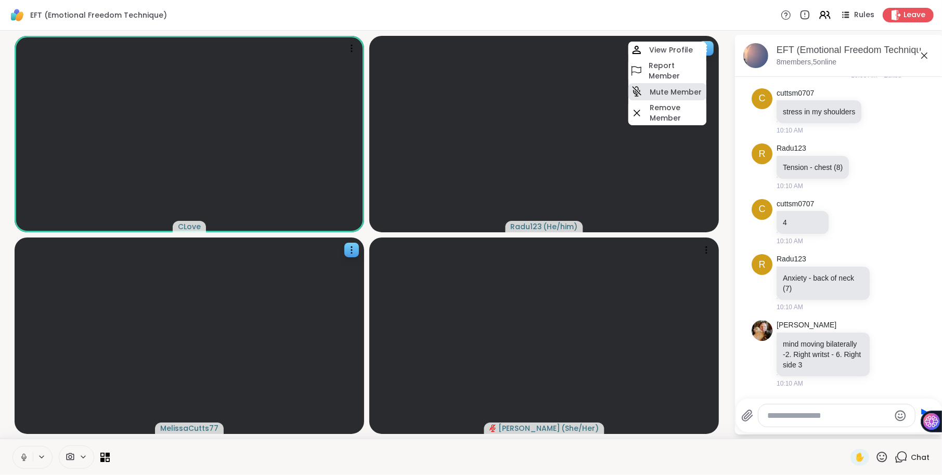
click at [673, 91] on h4 "Mute Member" at bounding box center [676, 92] width 52 height 10
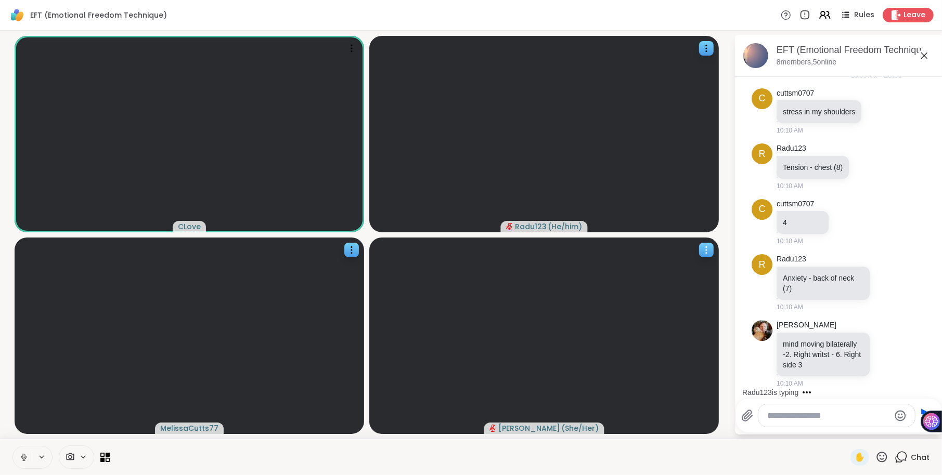
click at [709, 249] on icon at bounding box center [706, 250] width 10 height 10
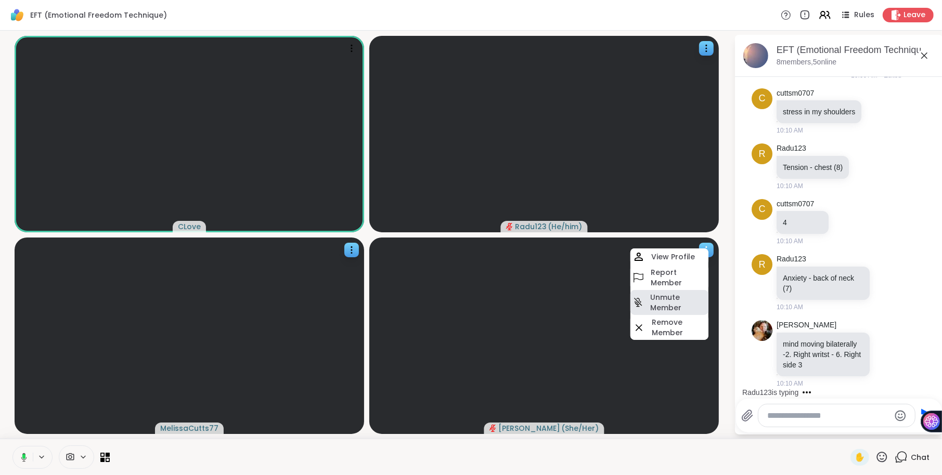
click at [674, 300] on h4 "Unmute Member" at bounding box center [678, 302] width 56 height 21
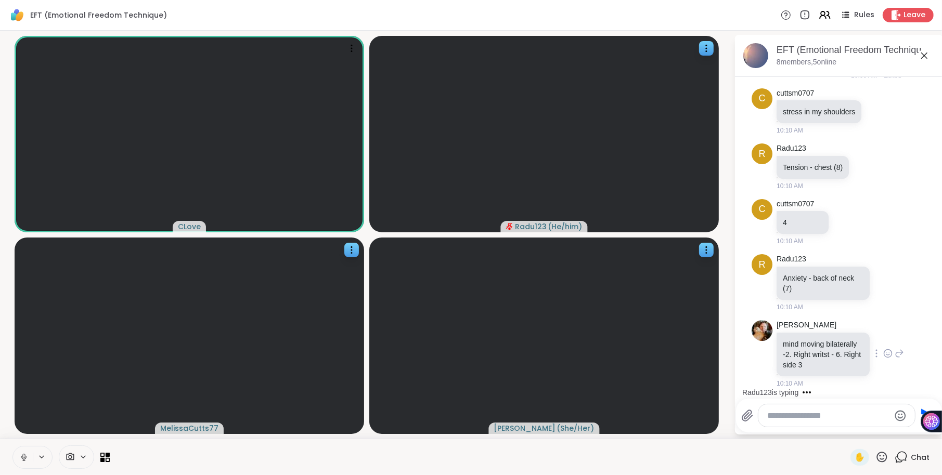
scroll to position [2567, 0]
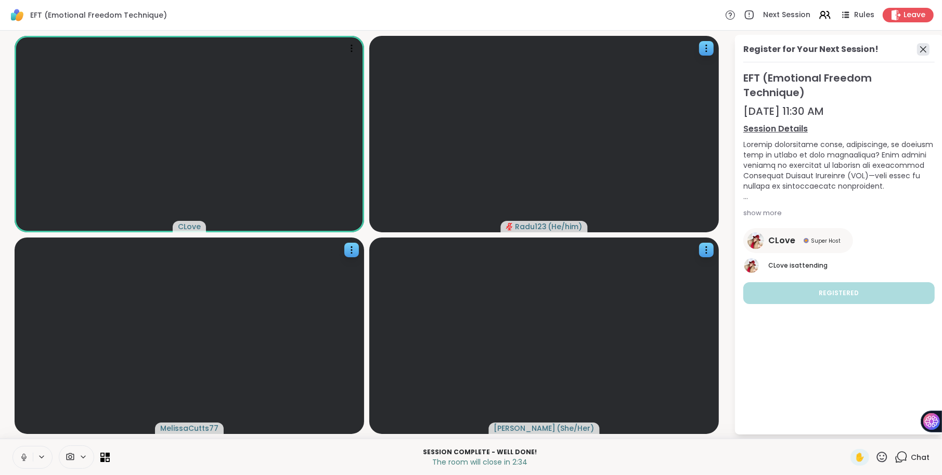
click at [923, 48] on icon at bounding box center [923, 49] width 12 height 12
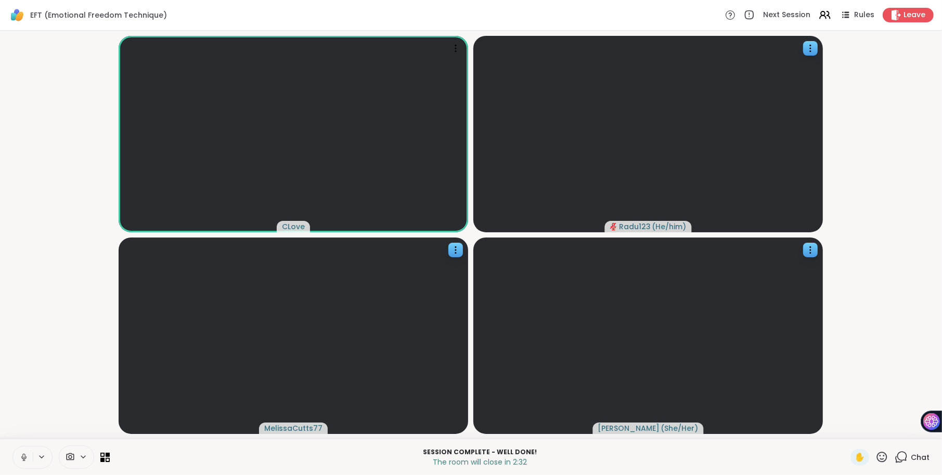
click at [902, 460] on icon at bounding box center [902, 456] width 10 height 9
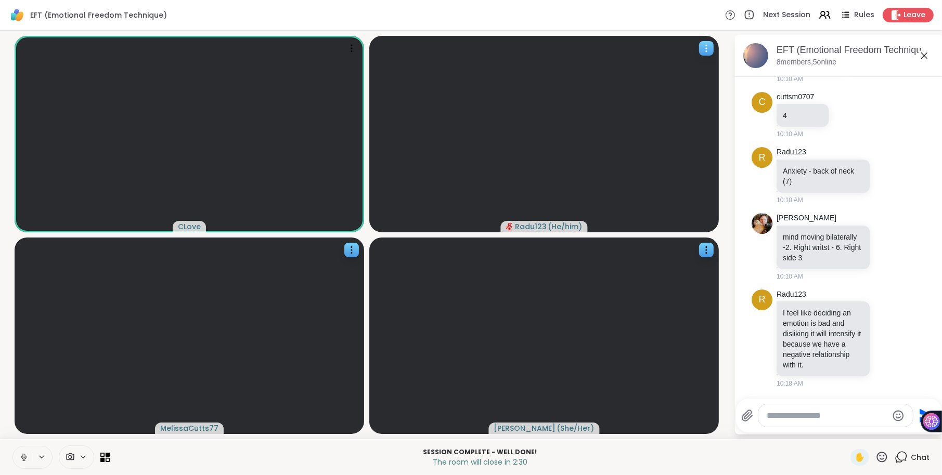
click at [705, 43] on icon at bounding box center [706, 48] width 10 height 10
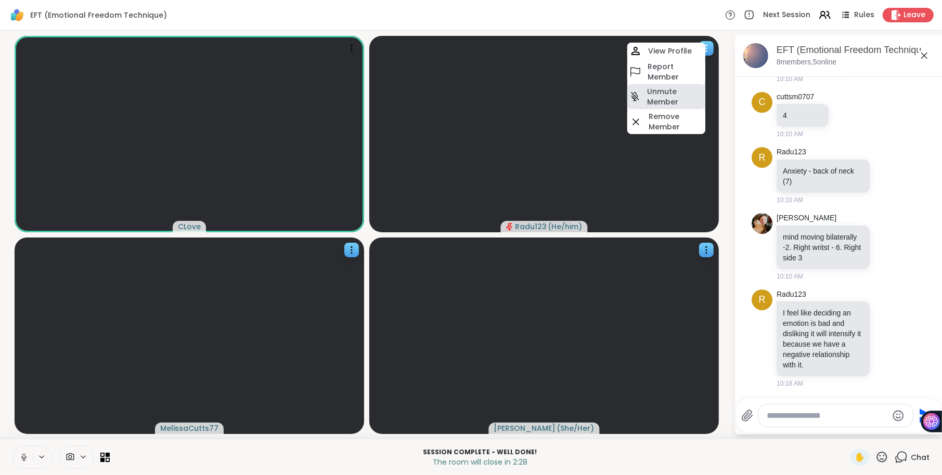
click at [658, 96] on h4 "Unmute Member" at bounding box center [675, 96] width 56 height 21
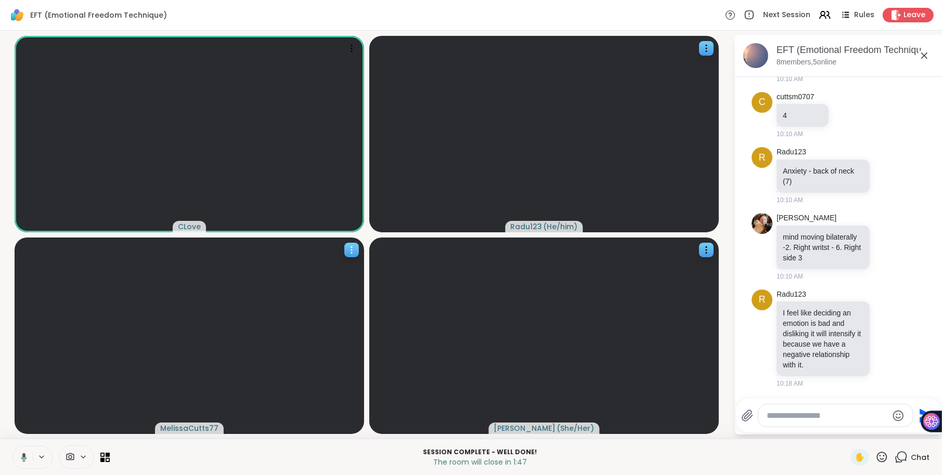
click at [357, 258] on video at bounding box center [190, 336] width 350 height 197
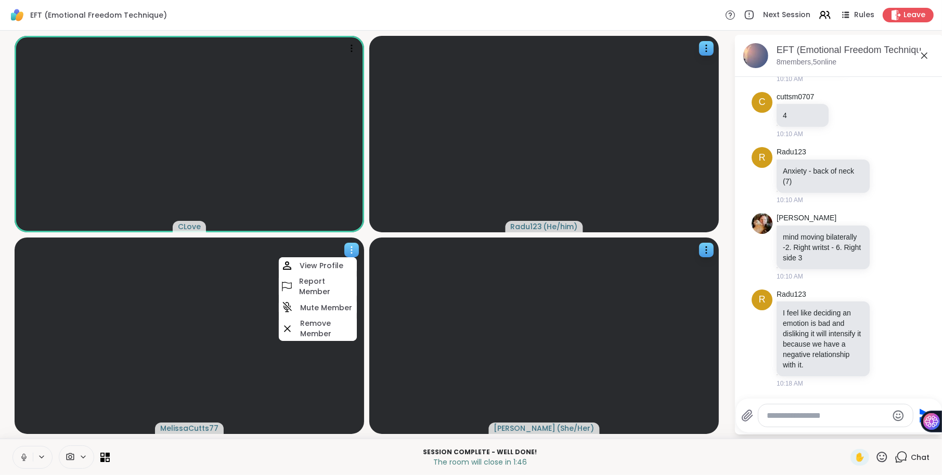
click at [147, 329] on video at bounding box center [190, 336] width 350 height 197
